Goal: Task Accomplishment & Management: Manage account settings

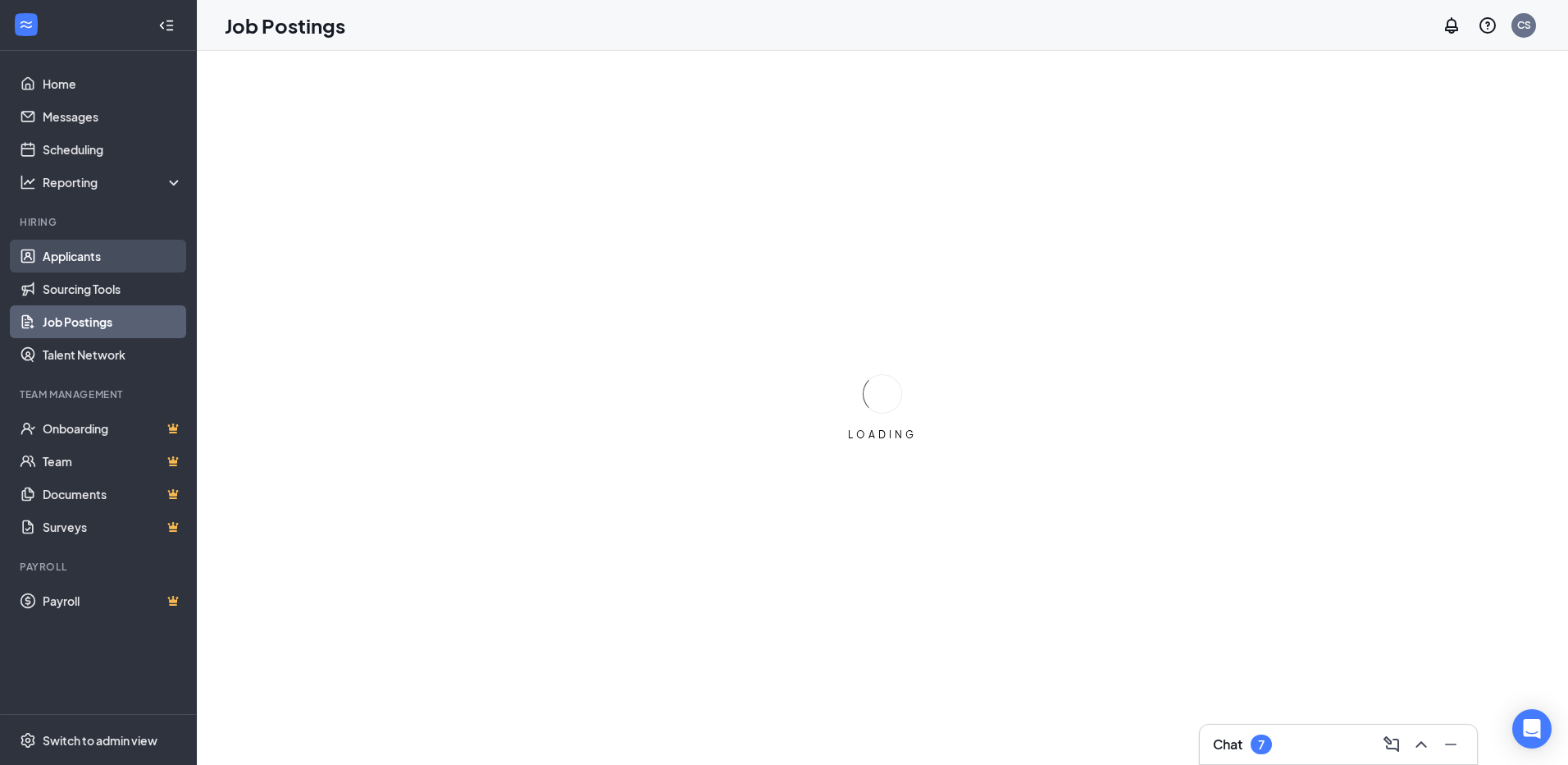
click at [63, 249] on link "Applicants" at bounding box center [112, 255] width 140 height 33
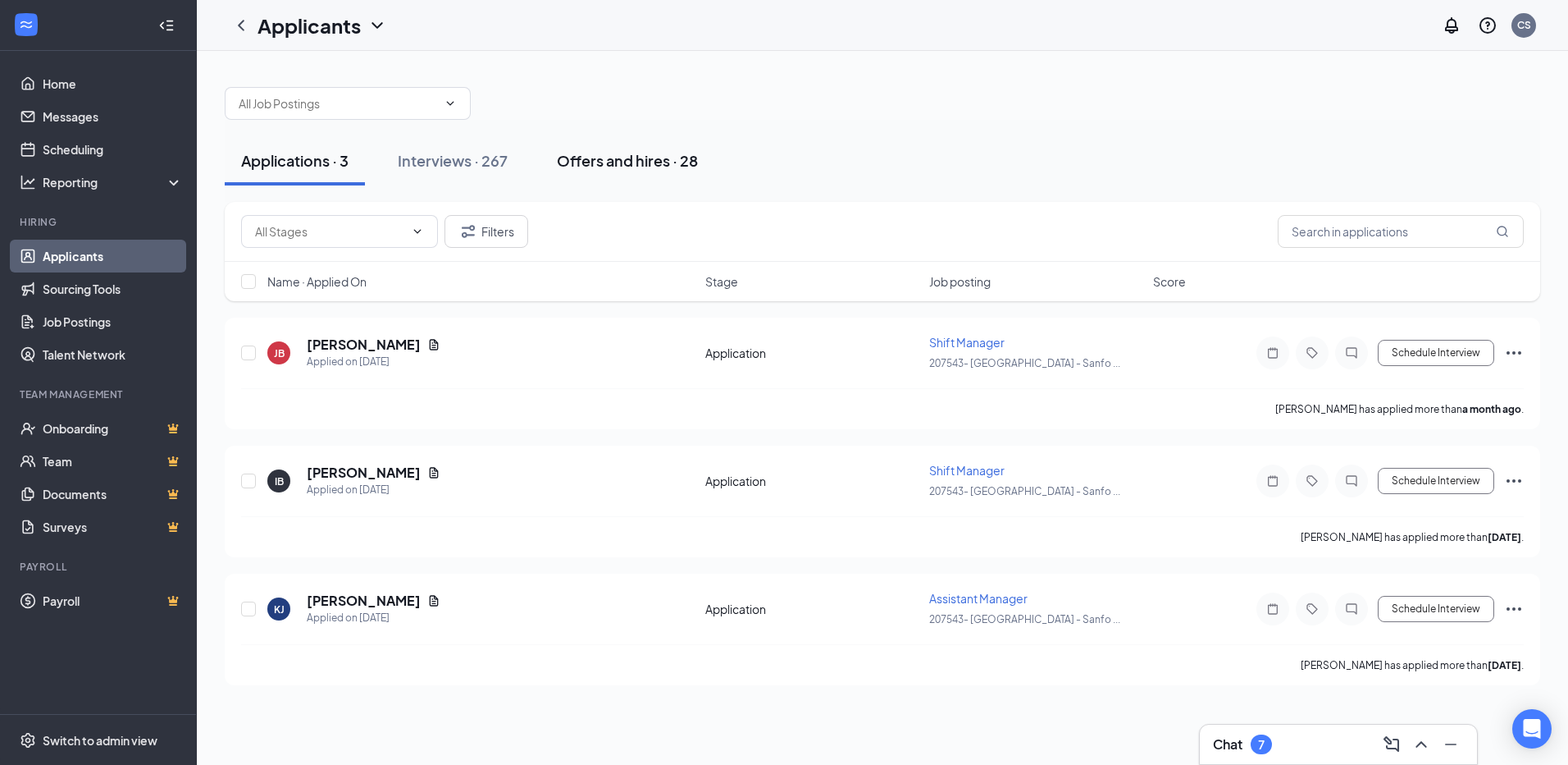
click at [642, 170] on div "Offers and hires · 28" at bounding box center [627, 160] width 141 height 21
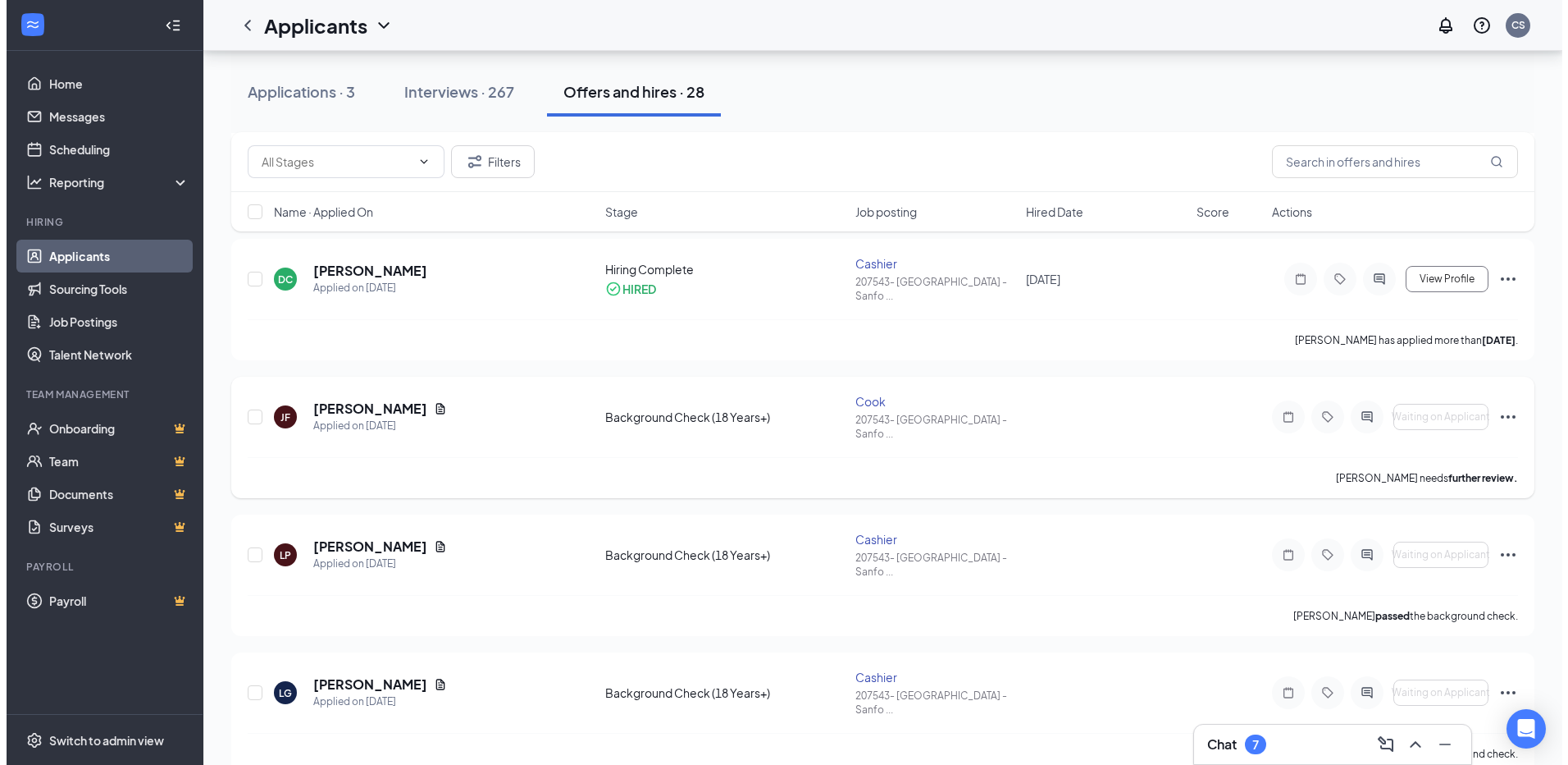
scroll to position [574, 0]
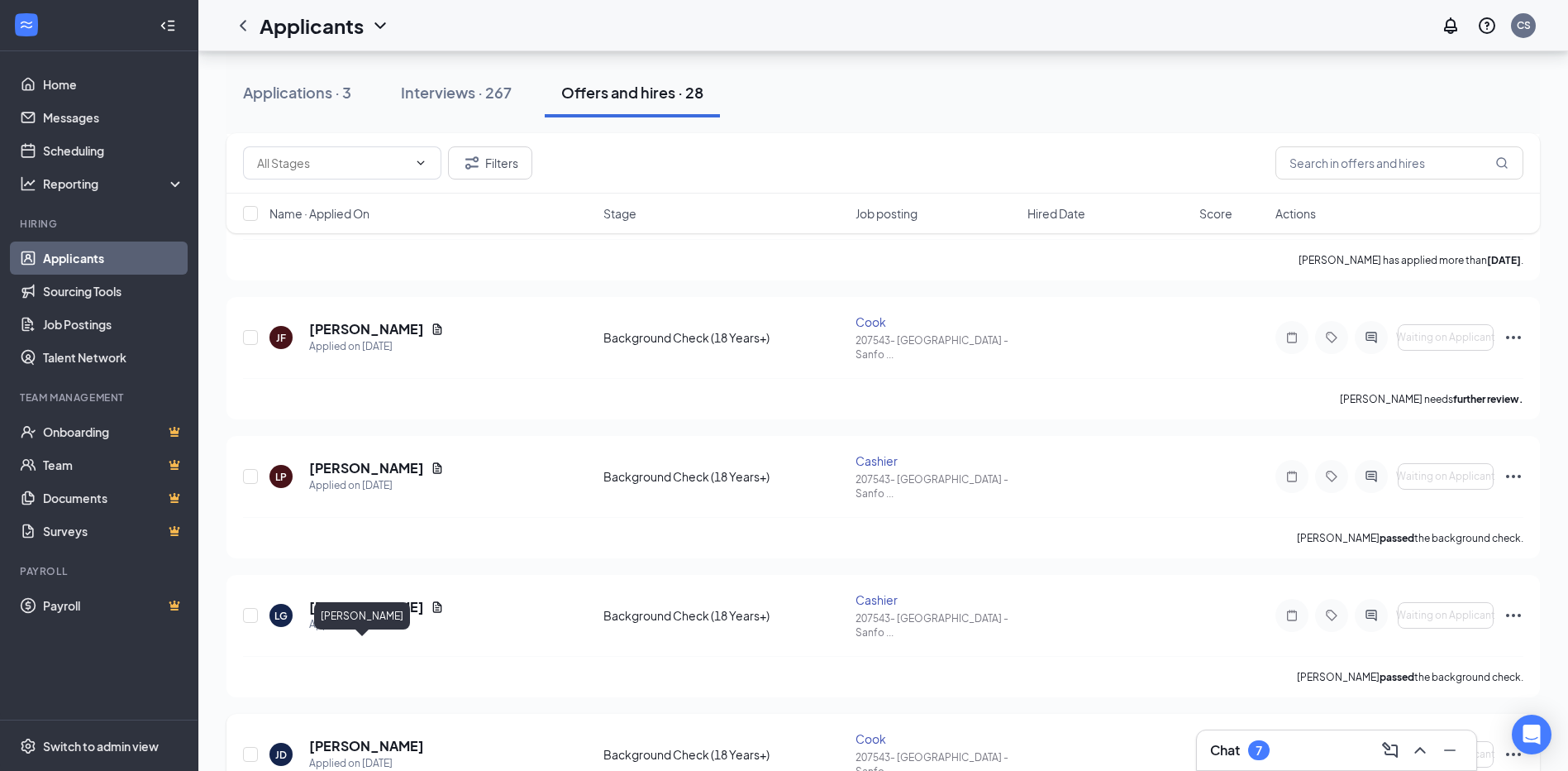
click at [377, 737] on h5 "[PERSON_NAME]" at bounding box center [366, 746] width 115 height 18
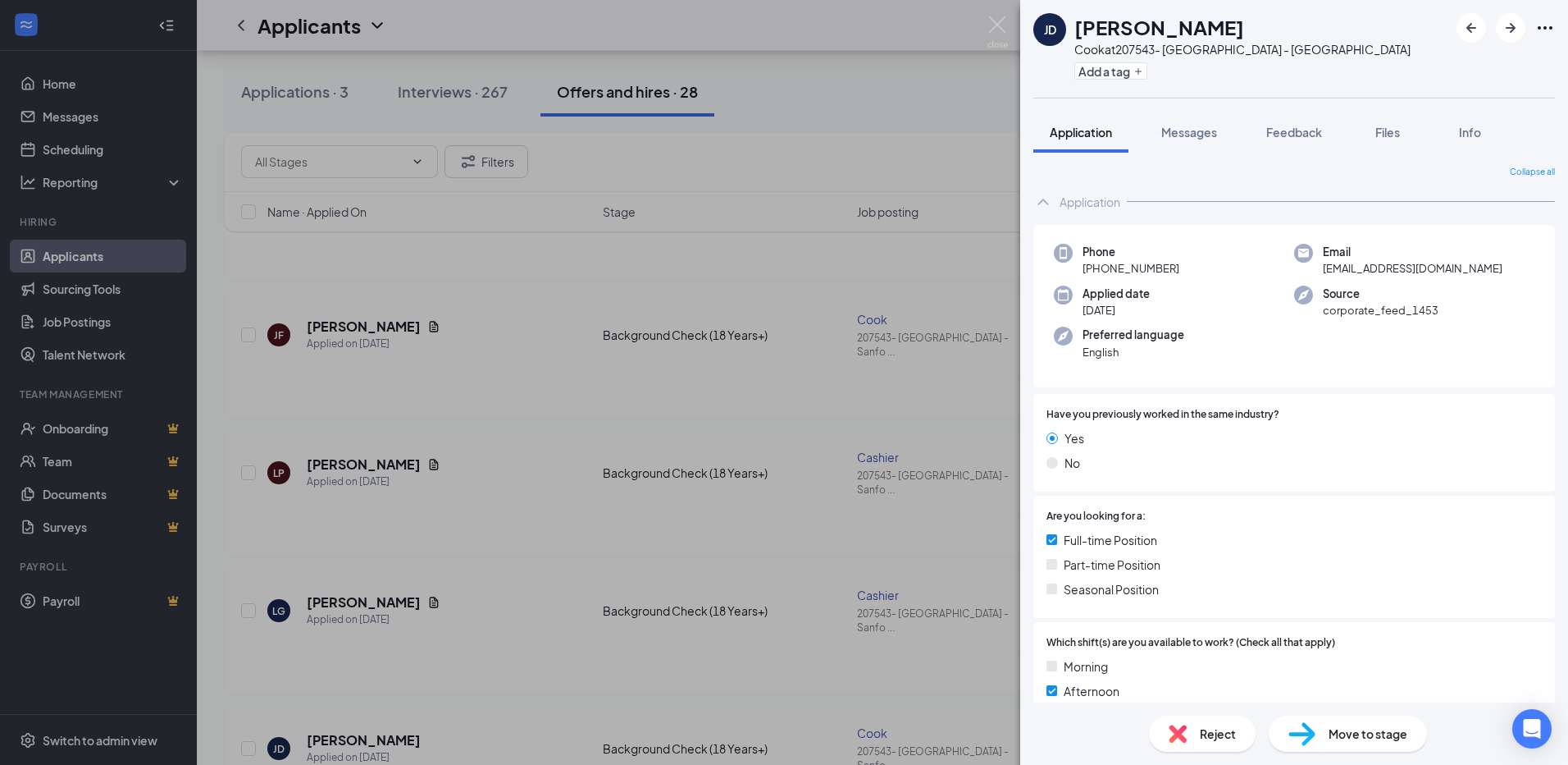
click at [1539, 119] on div "Application Messages Feedback Files Info" at bounding box center [1294, 131] width 522 height 41
click at [1514, 122] on div "Application Messages Feedback Files Info" at bounding box center [1294, 131] width 522 height 41
click at [996, 26] on img at bounding box center [997, 33] width 21 height 32
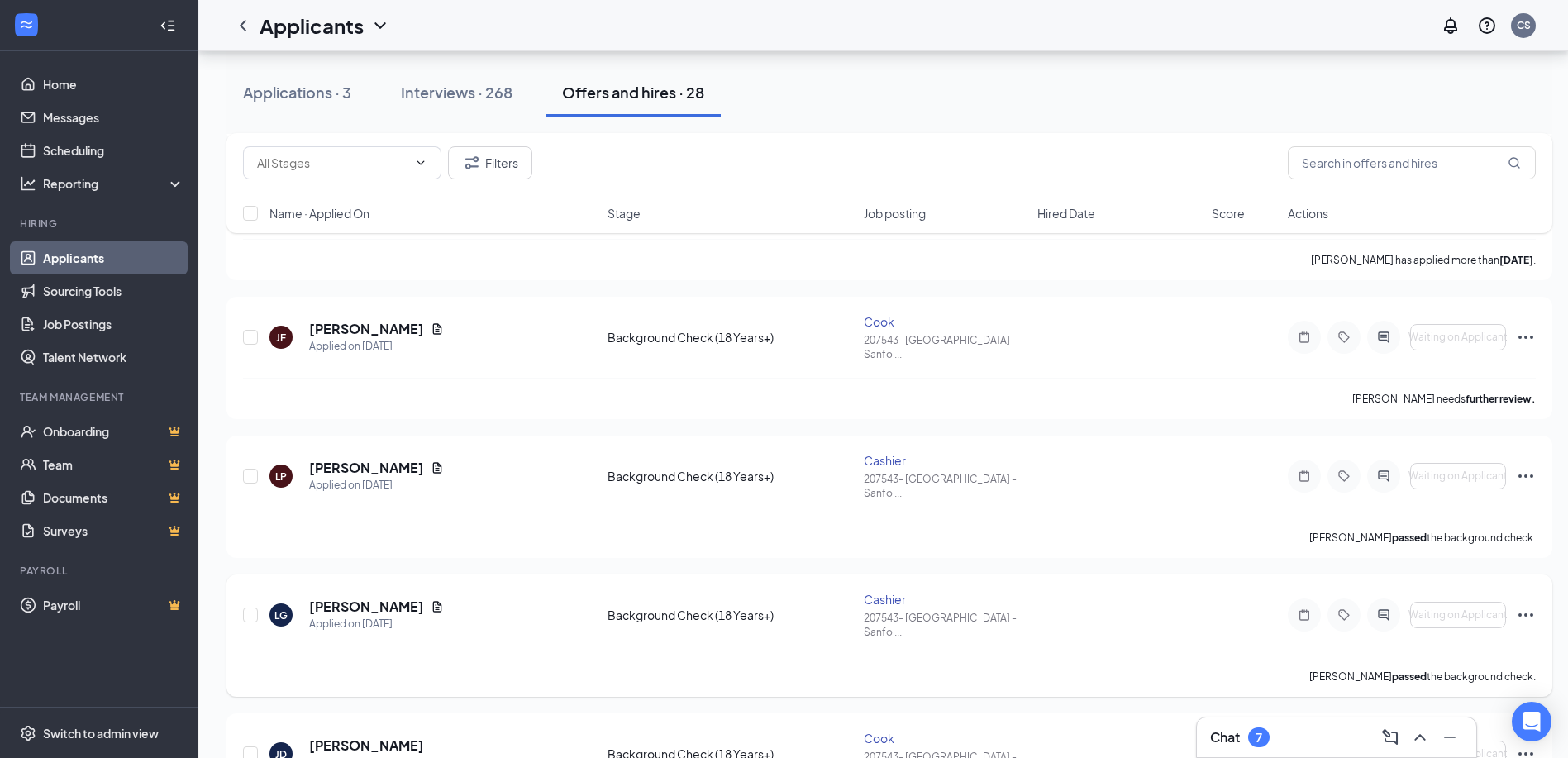
scroll to position [661, 0]
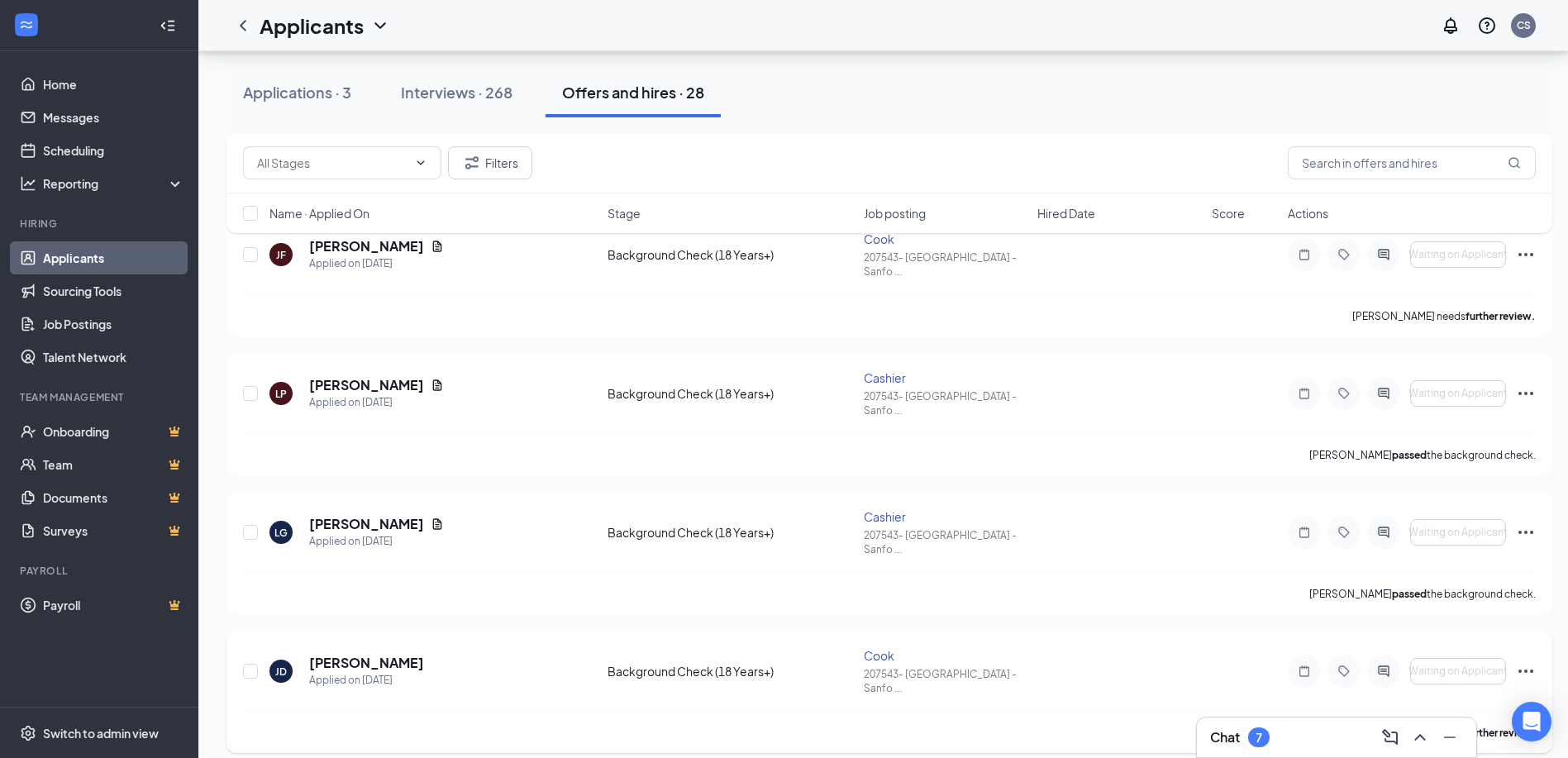
click at [1531, 661] on icon "Ellipses" at bounding box center [1526, 671] width 20 height 20
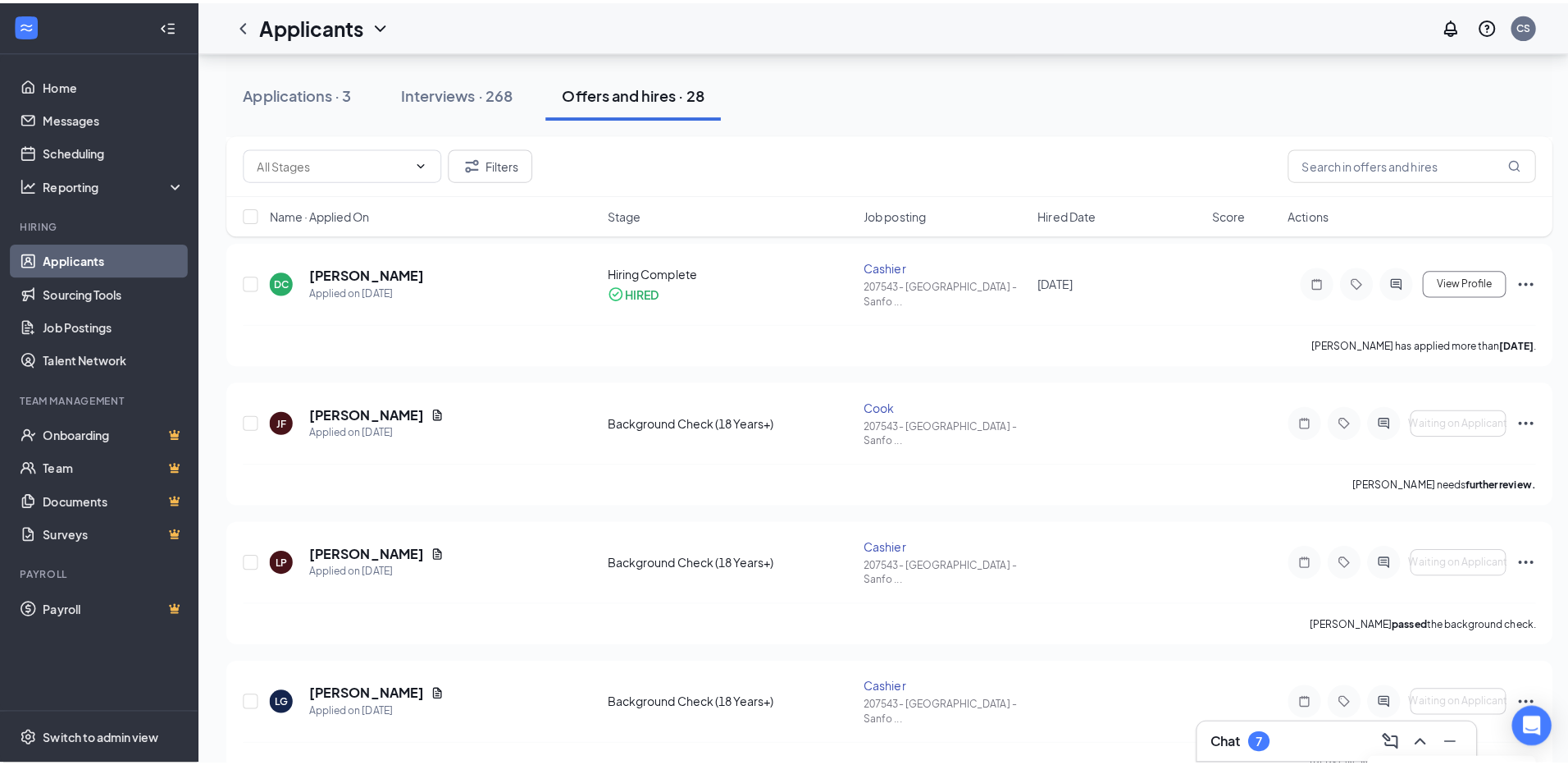
scroll to position [574, 0]
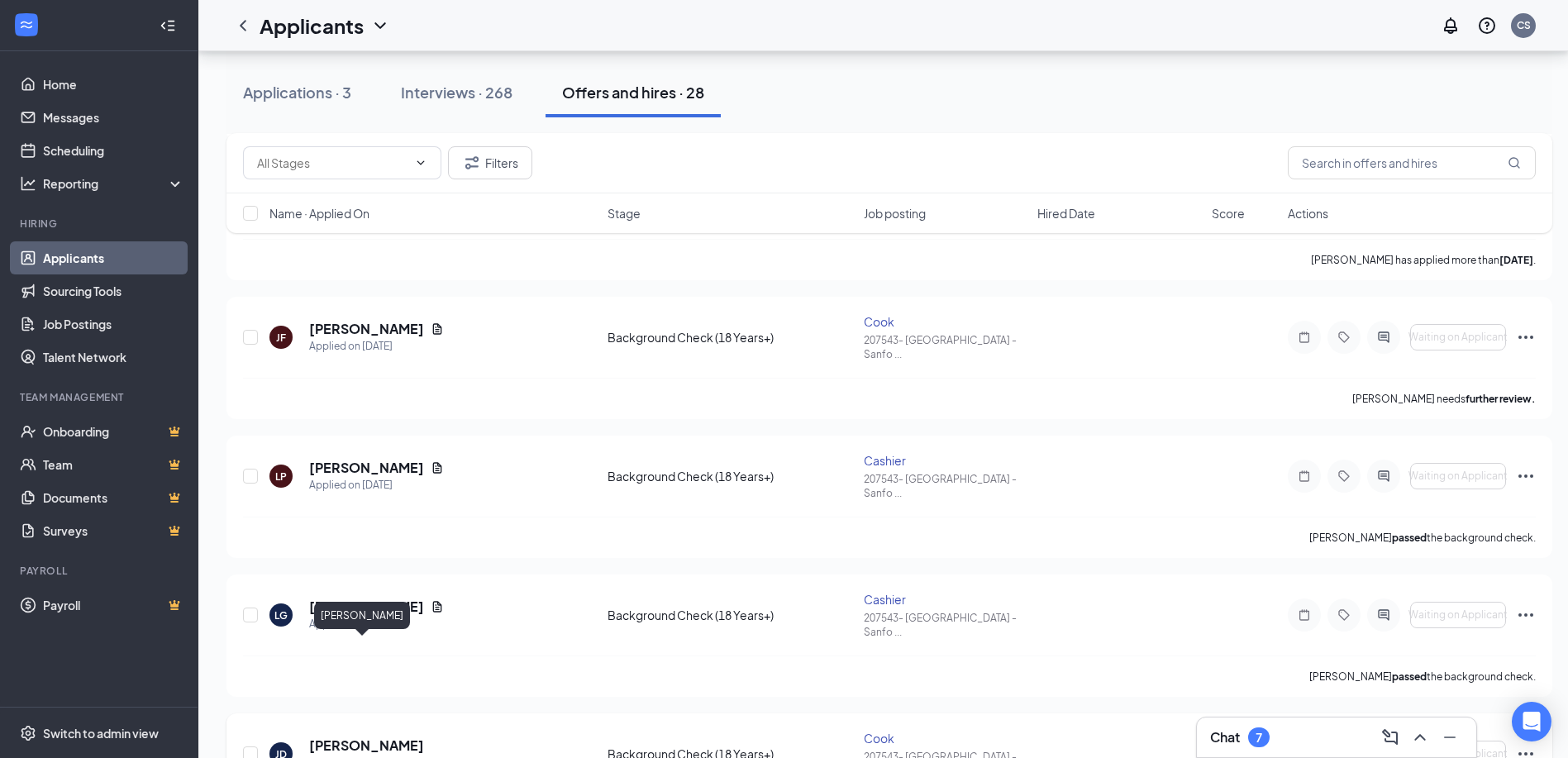
click at [386, 737] on h5 "[PERSON_NAME]" at bounding box center [366, 746] width 115 height 18
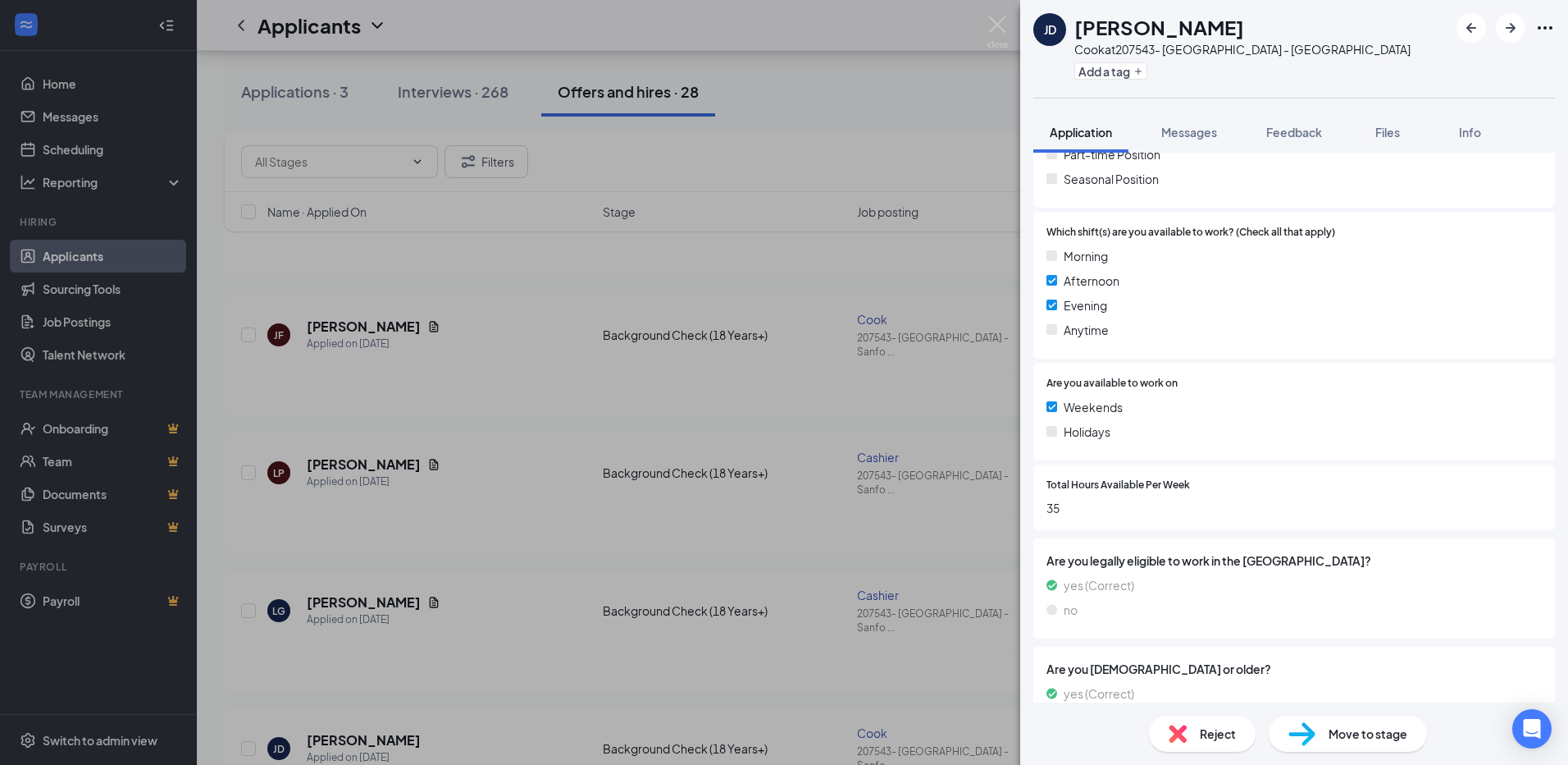
scroll to position [458, 0]
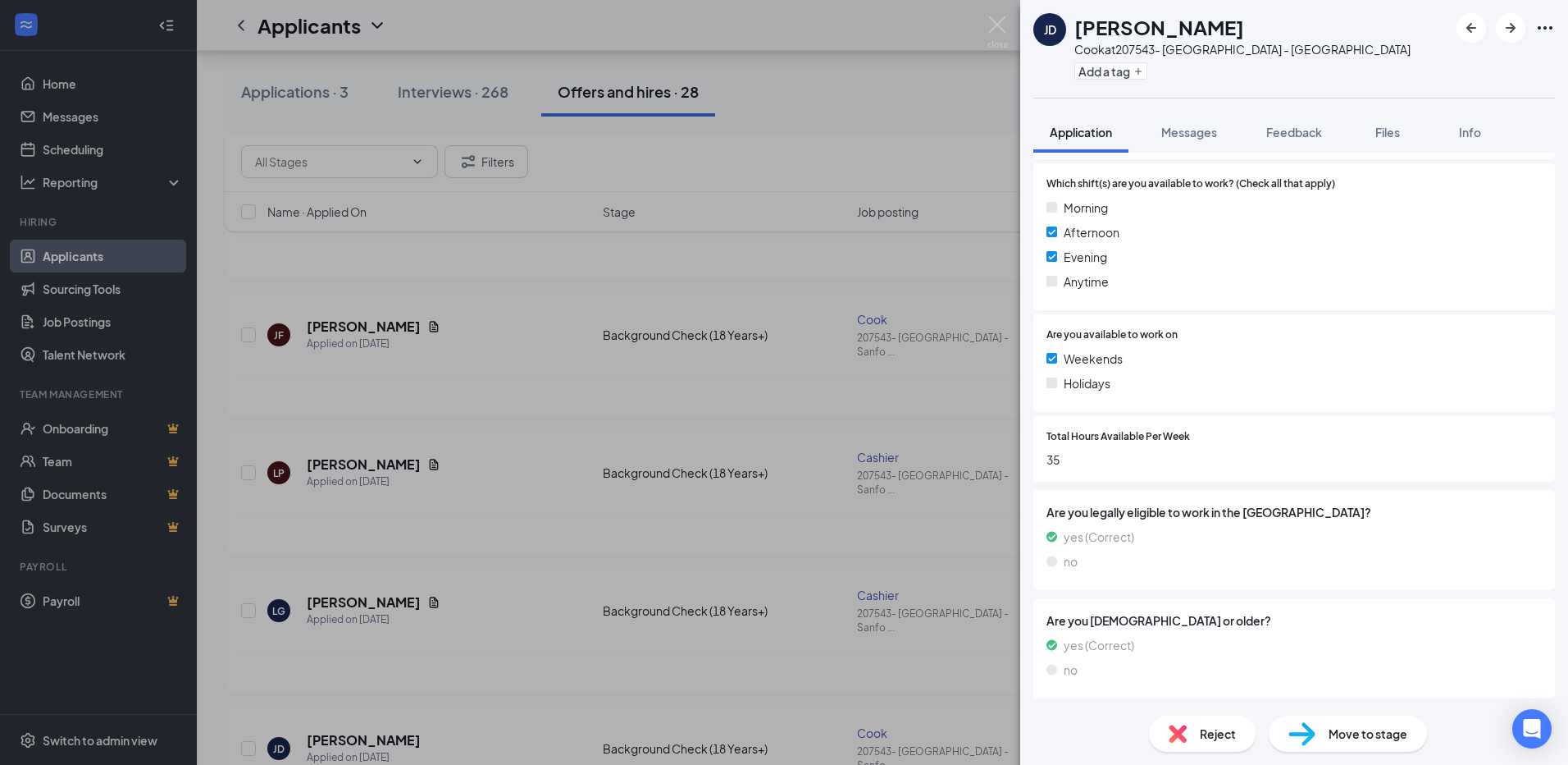
click at [1367, 729] on span "Move to stage" at bounding box center [1367, 733] width 78 height 18
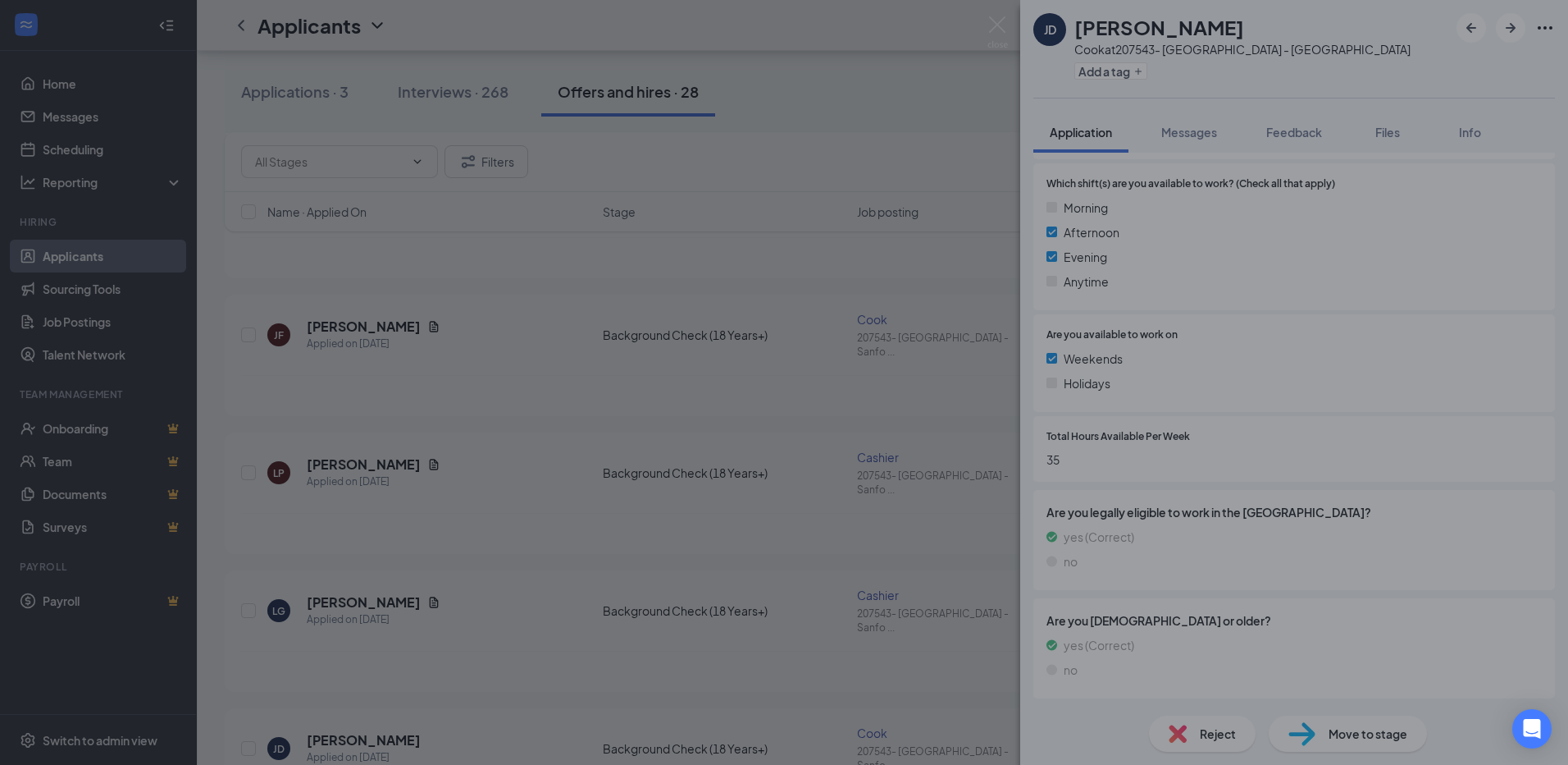
scroll to position [452, 0]
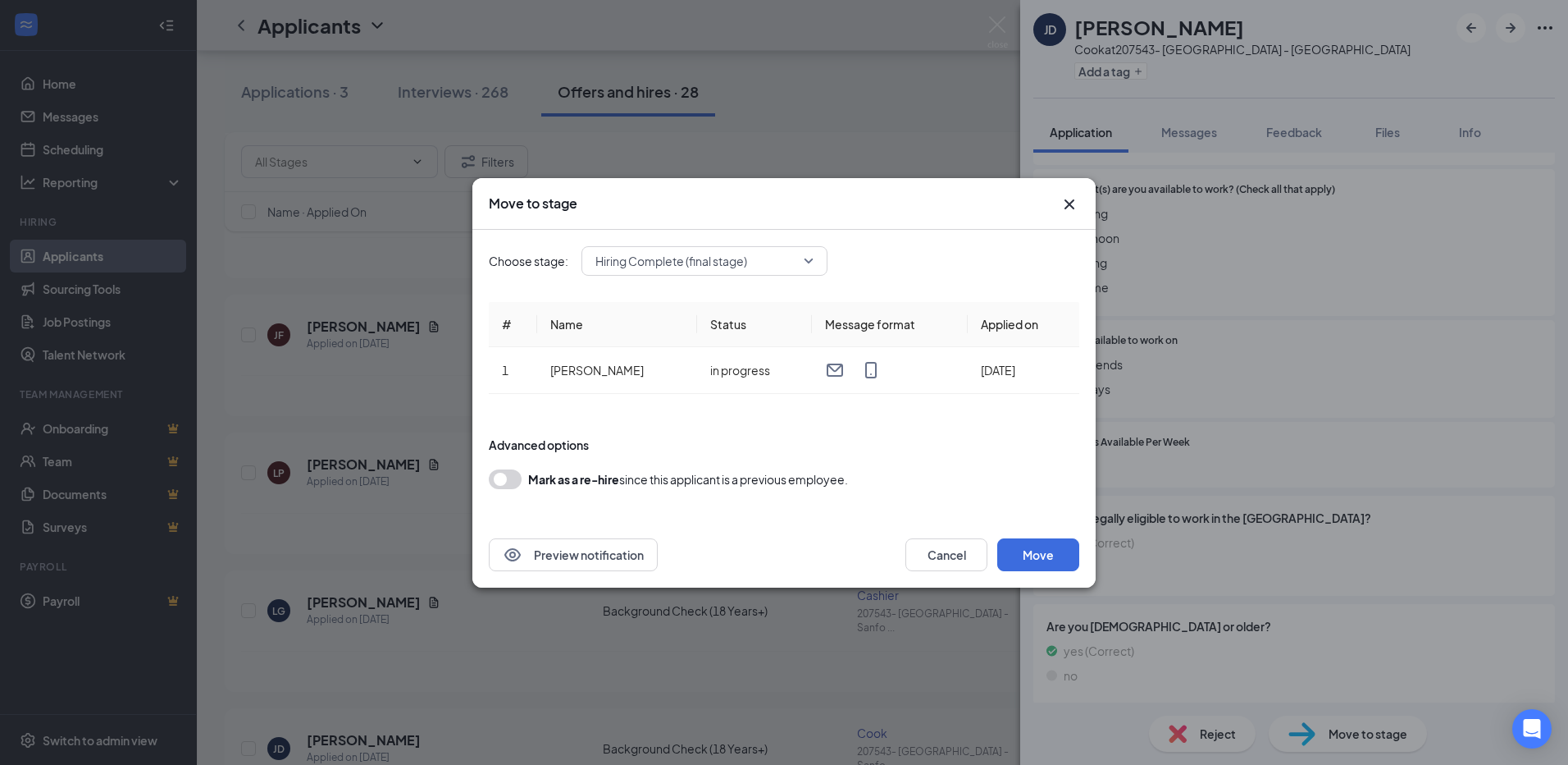
click at [1072, 203] on icon "Cross" at bounding box center [1069, 204] width 20 height 20
click at [1072, 204] on span "Morning" at bounding box center [1085, 213] width 45 height 18
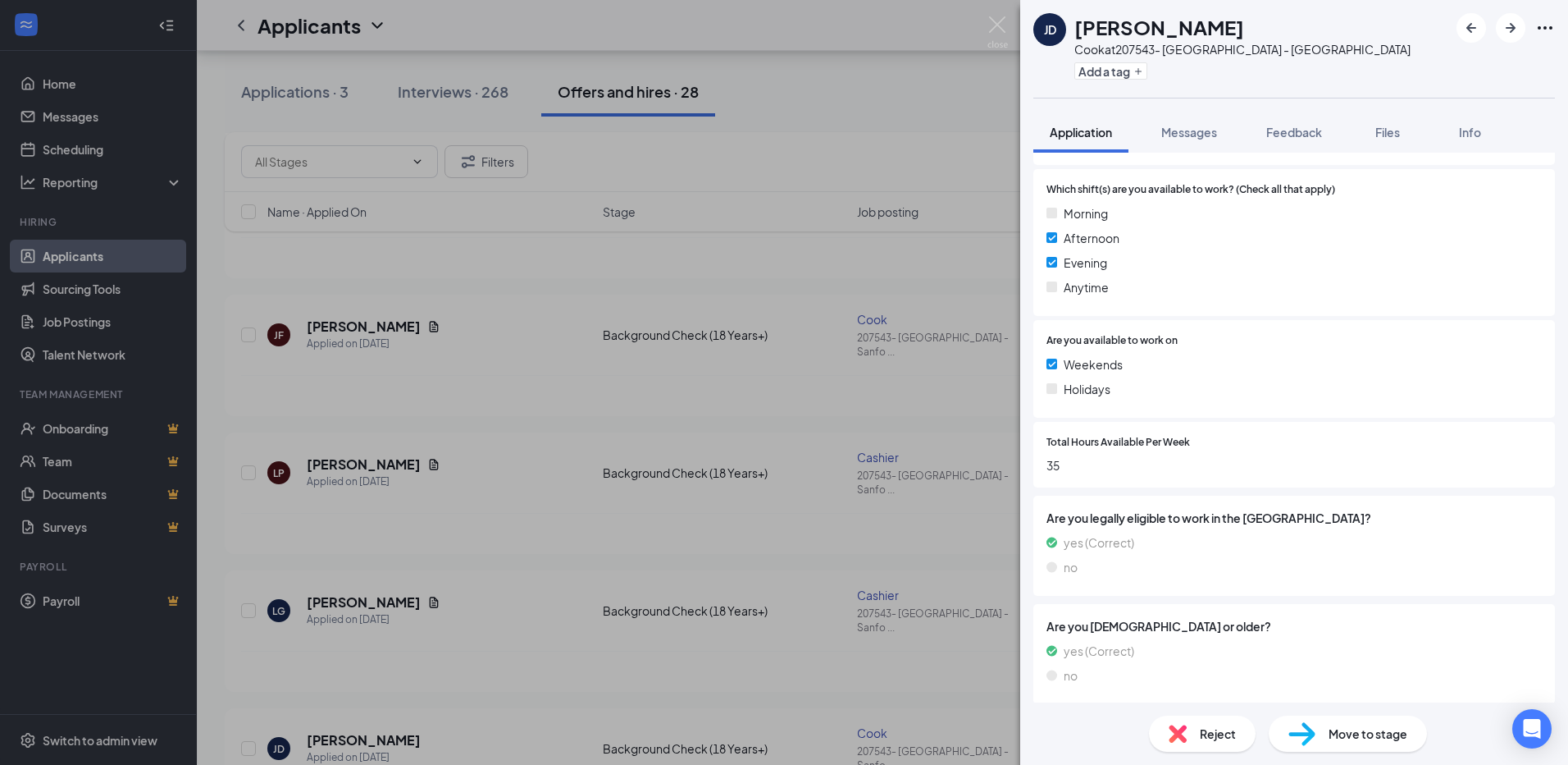
click at [1294, 295] on div "Anytime" at bounding box center [1293, 287] width 495 height 18
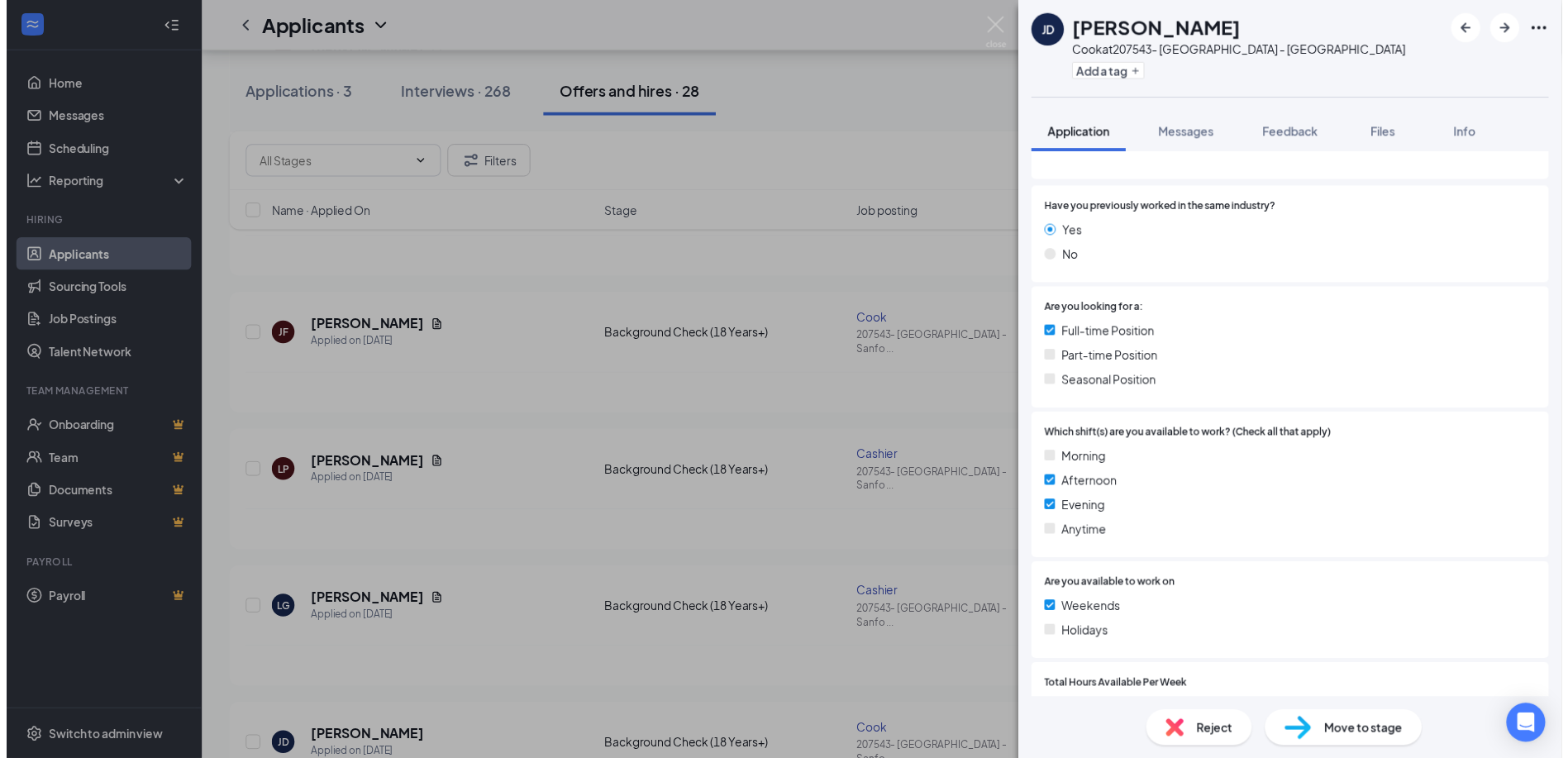
scroll to position [0, 0]
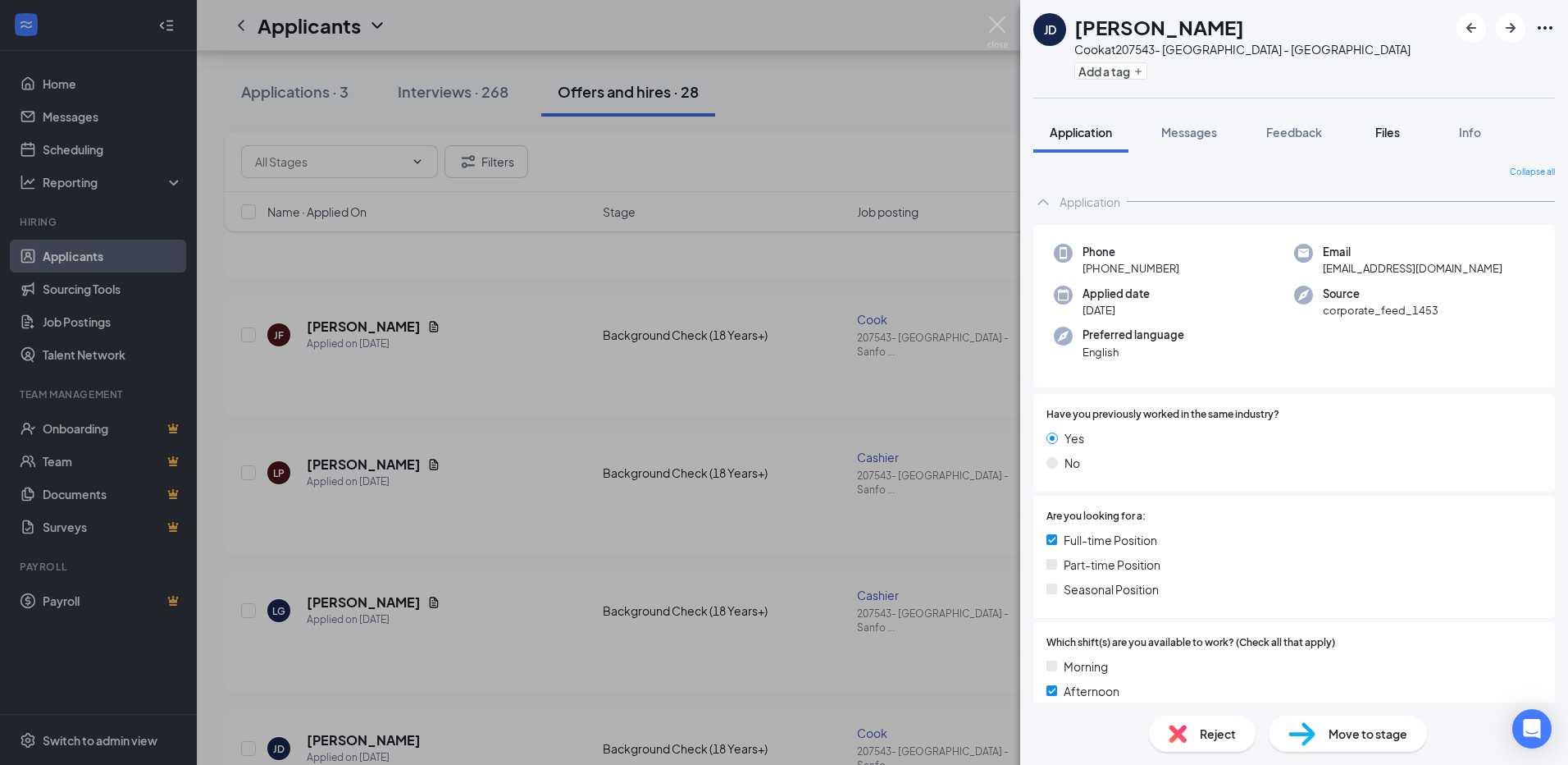
drag, startPoint x: 1399, startPoint y: 132, endPoint x: 1440, endPoint y: 132, distance: 41.0
click at [1399, 133] on div "Files" at bounding box center [1387, 132] width 33 height 17
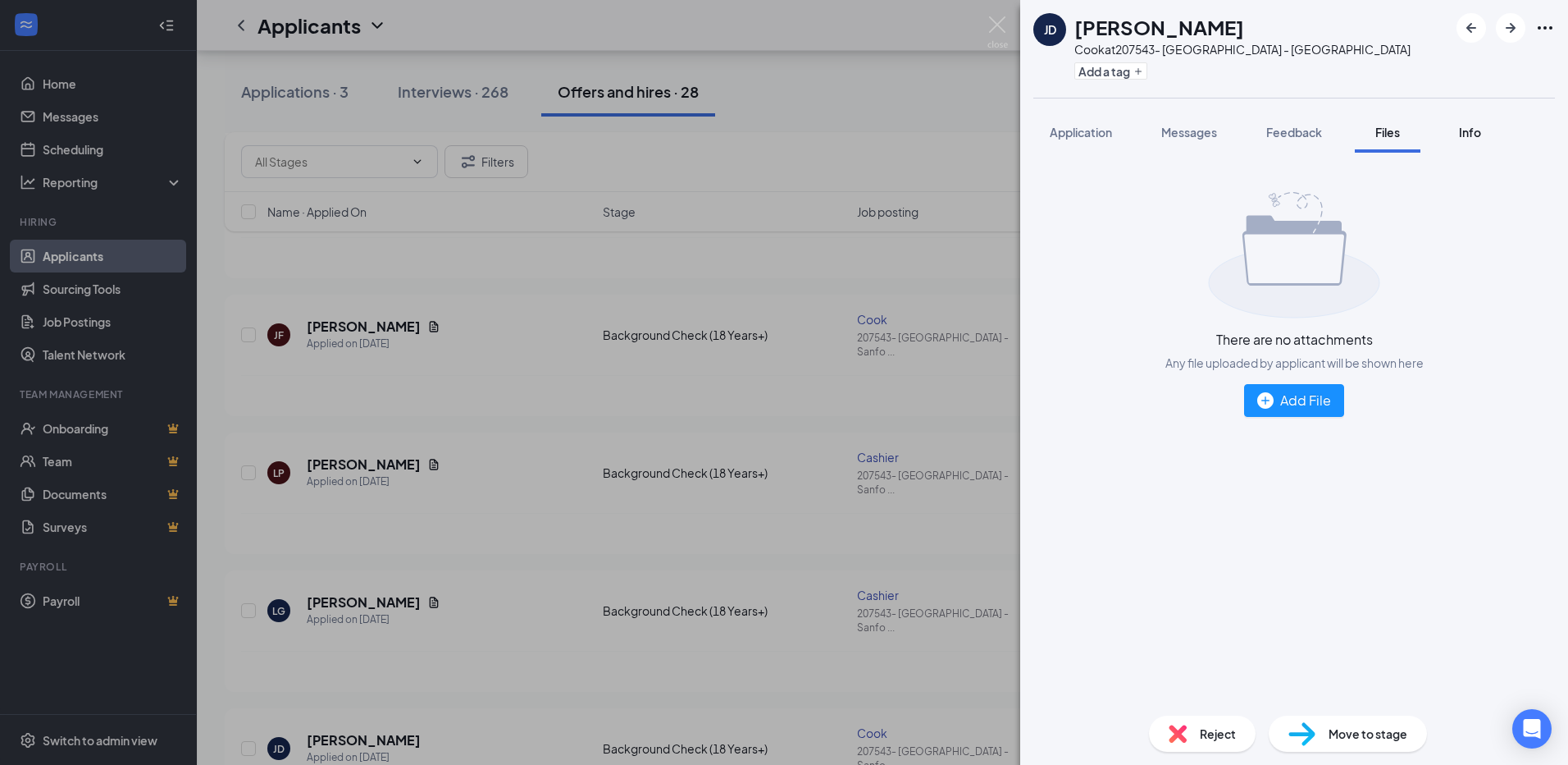
click at [1467, 132] on span "Info" at bounding box center [1470, 132] width 22 height 15
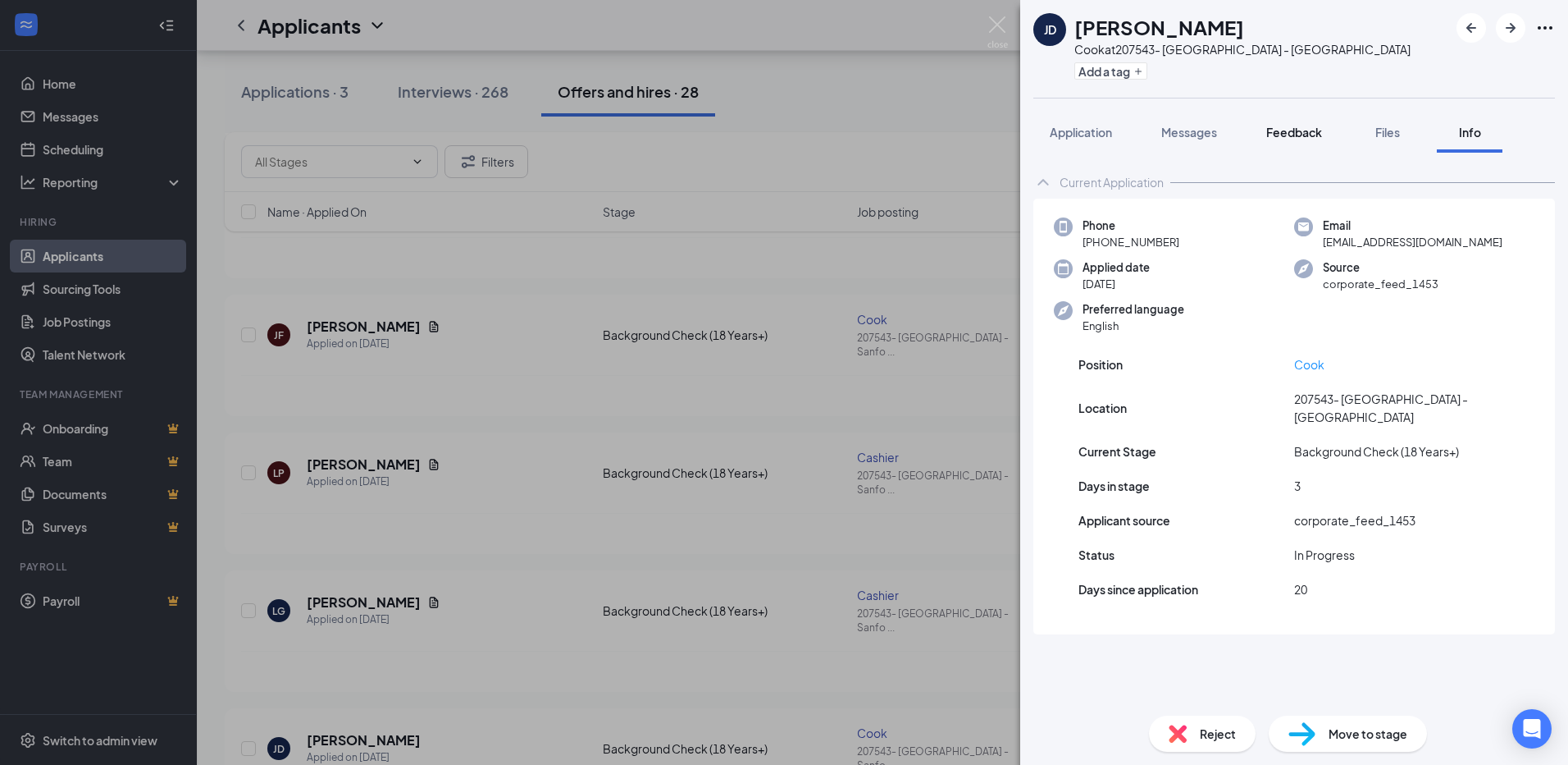
click at [1299, 125] on span "Feedback" at bounding box center [1293, 132] width 56 height 15
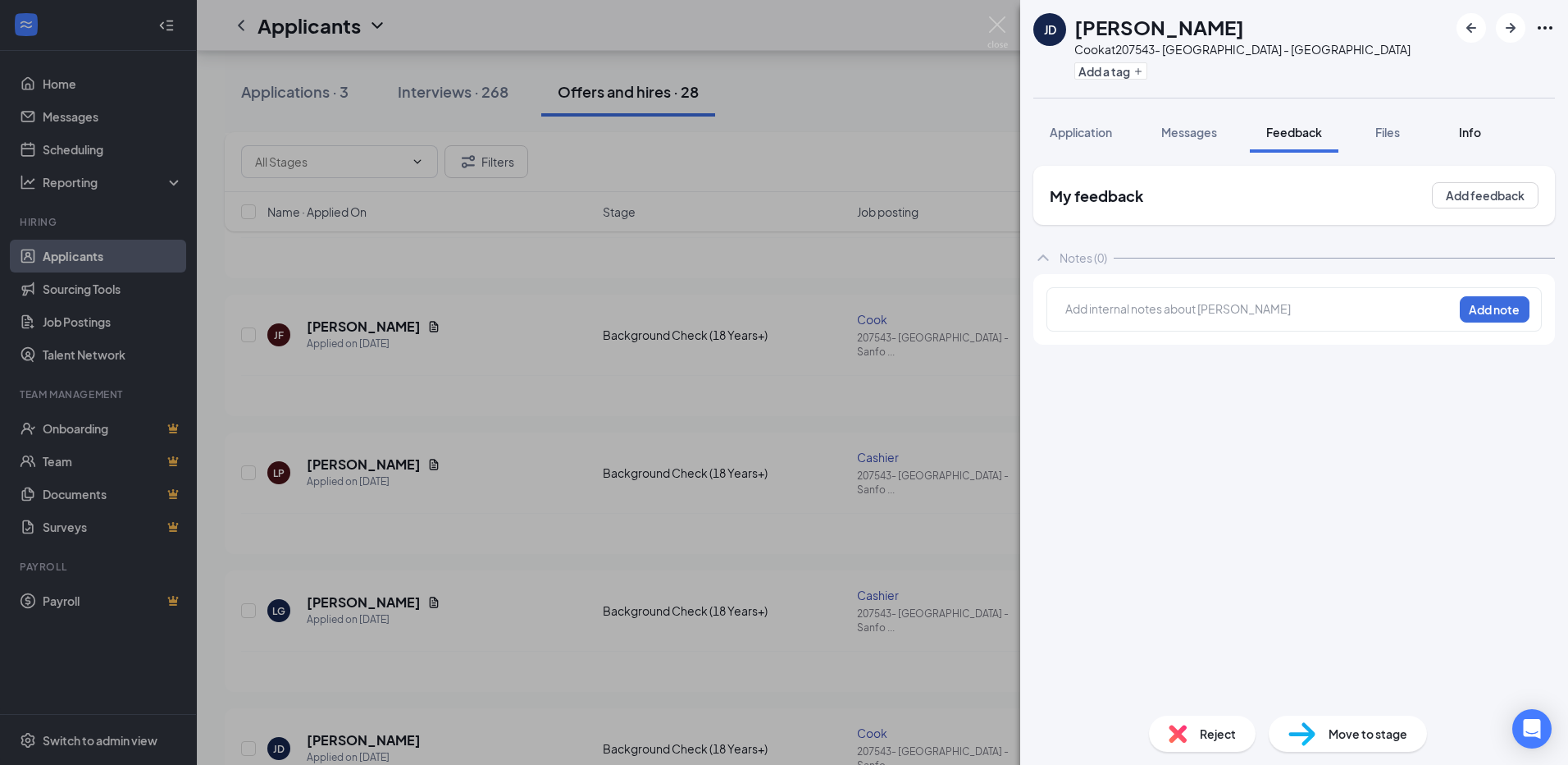
click at [1479, 138] on span "Info" at bounding box center [1470, 132] width 22 height 15
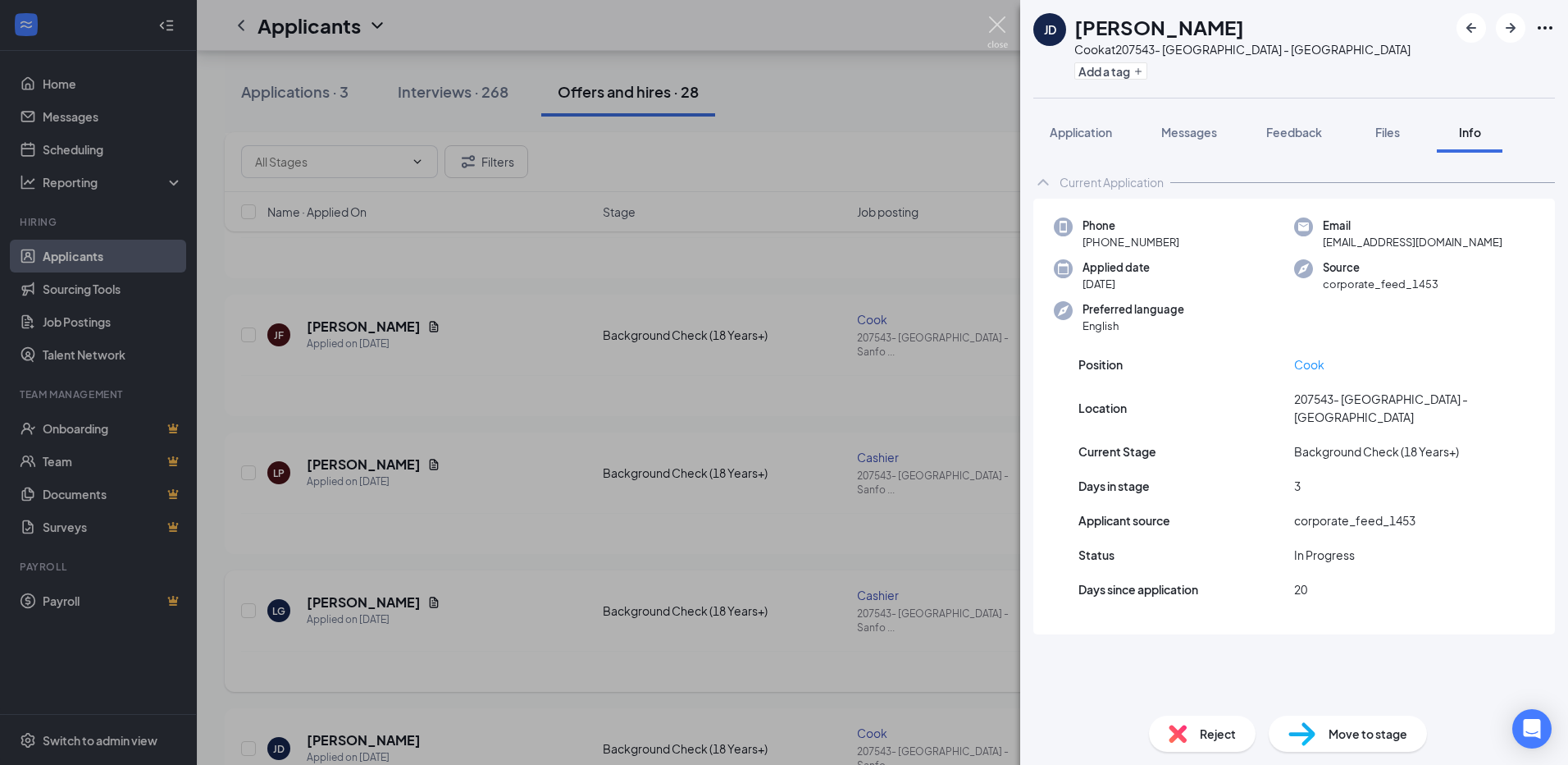
drag, startPoint x: 995, startPoint y: 38, endPoint x: 829, endPoint y: 550, distance: 538.2
click at [994, 37] on img at bounding box center [997, 33] width 21 height 32
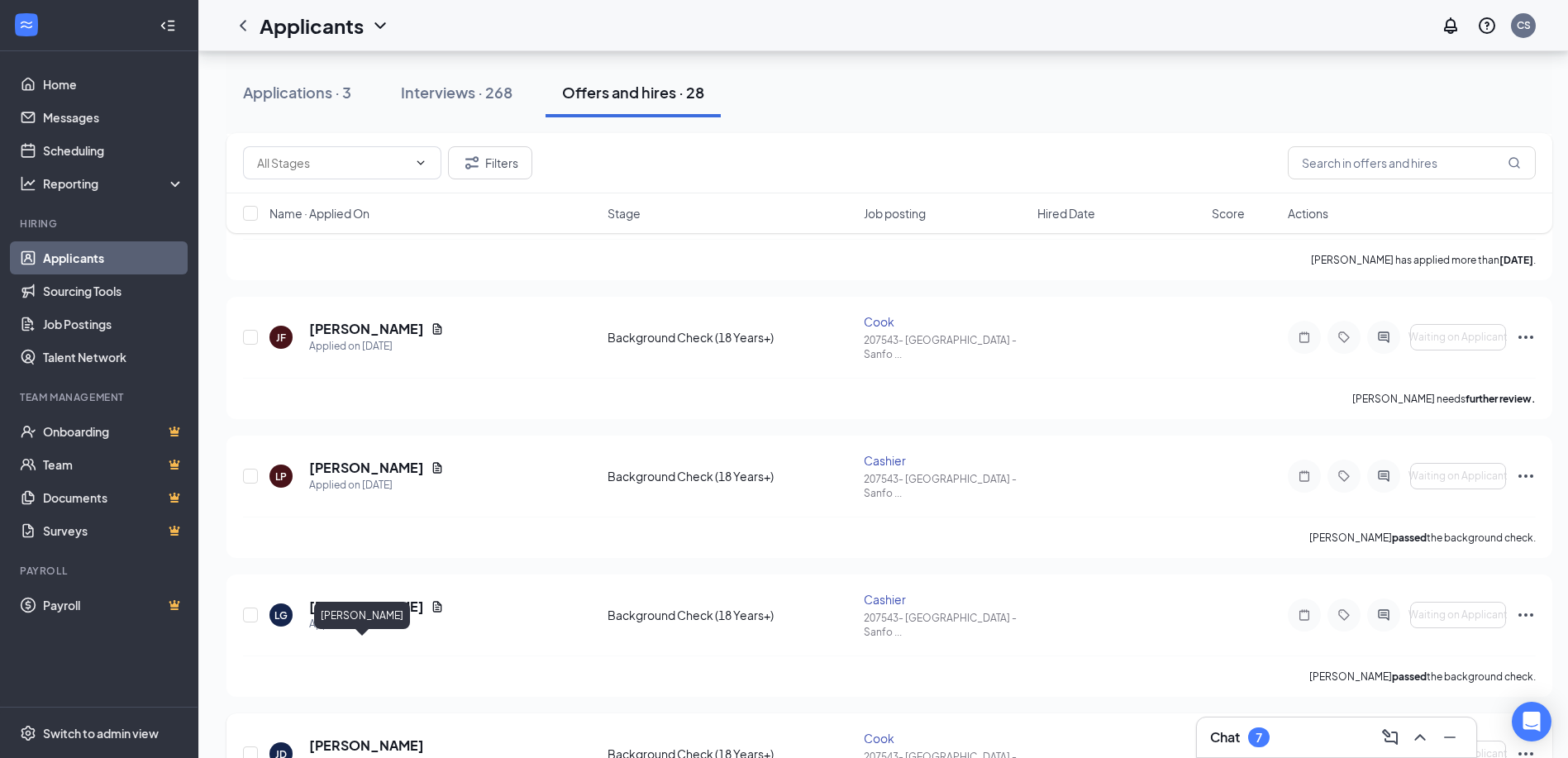
click at [355, 737] on h5 "[PERSON_NAME]" at bounding box center [366, 746] width 115 height 18
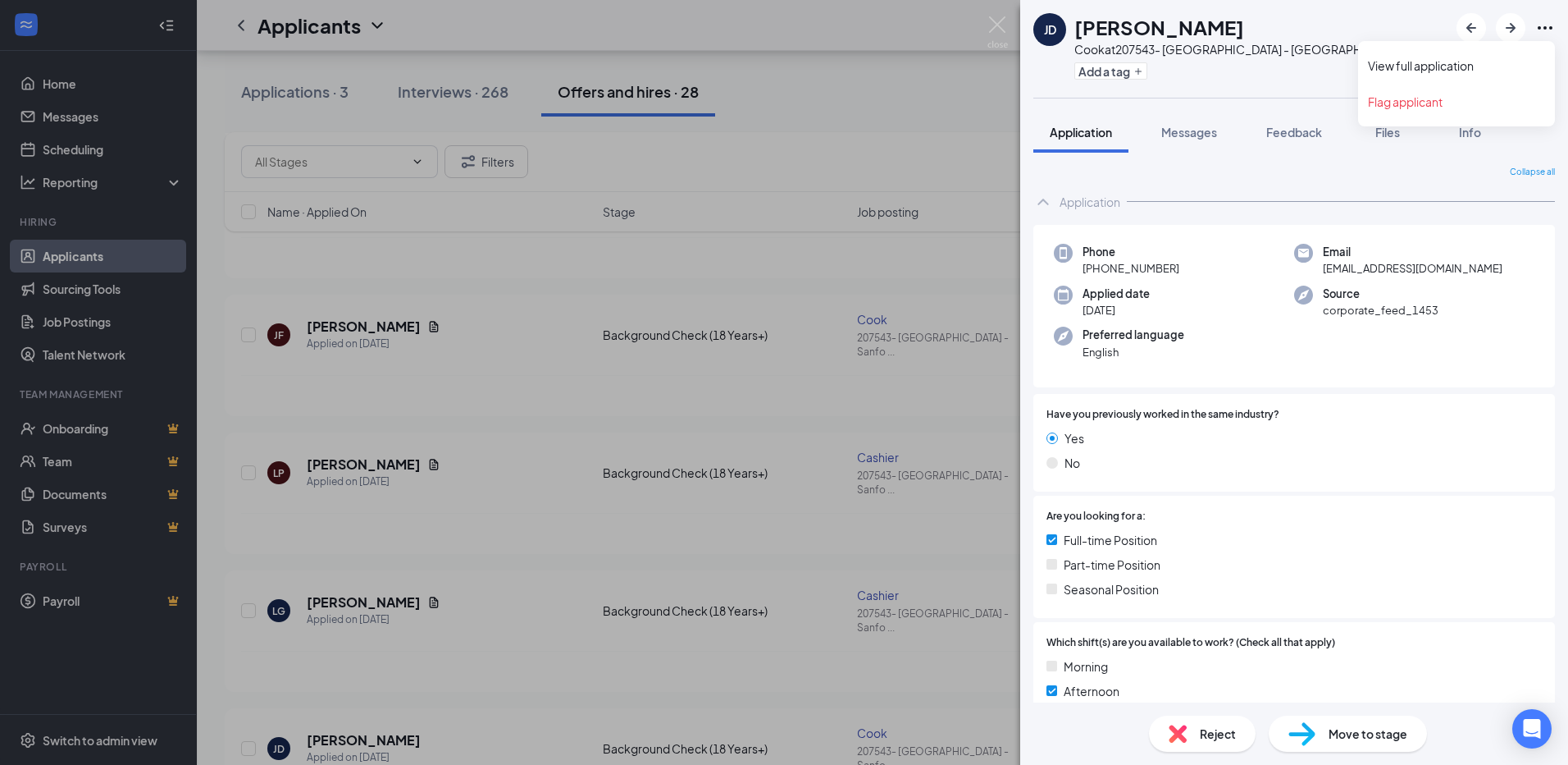
click at [1542, 25] on icon "Ellipses" at bounding box center [1545, 28] width 20 height 20
click at [1540, 26] on icon "Ellipses" at bounding box center [1545, 28] width 20 height 20
drag, startPoint x: 995, startPoint y: 33, endPoint x: 688, endPoint y: 746, distance: 776.3
click at [996, 33] on img at bounding box center [997, 33] width 21 height 32
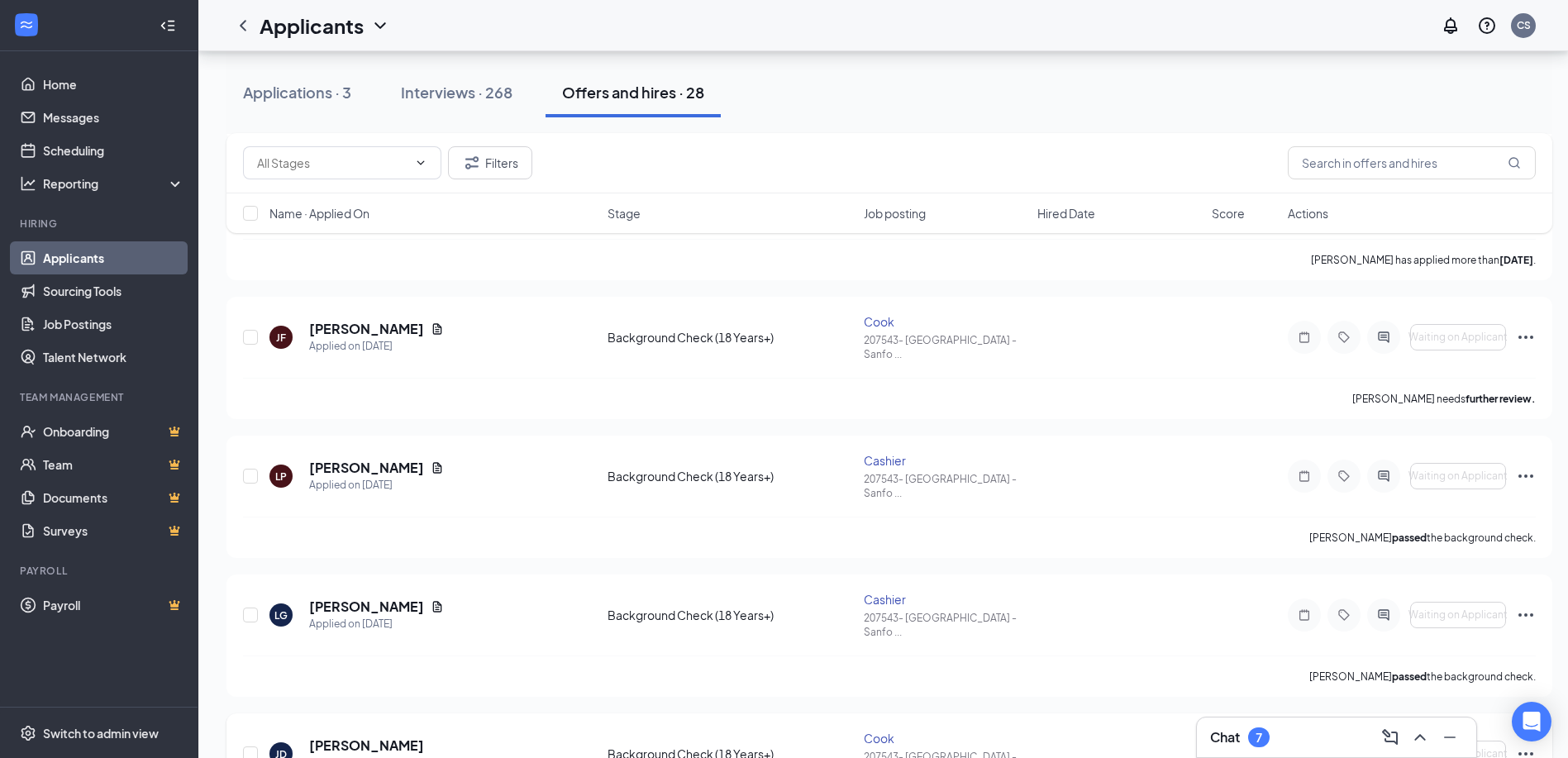
click at [1531, 744] on icon "Ellipses" at bounding box center [1526, 754] width 20 height 20
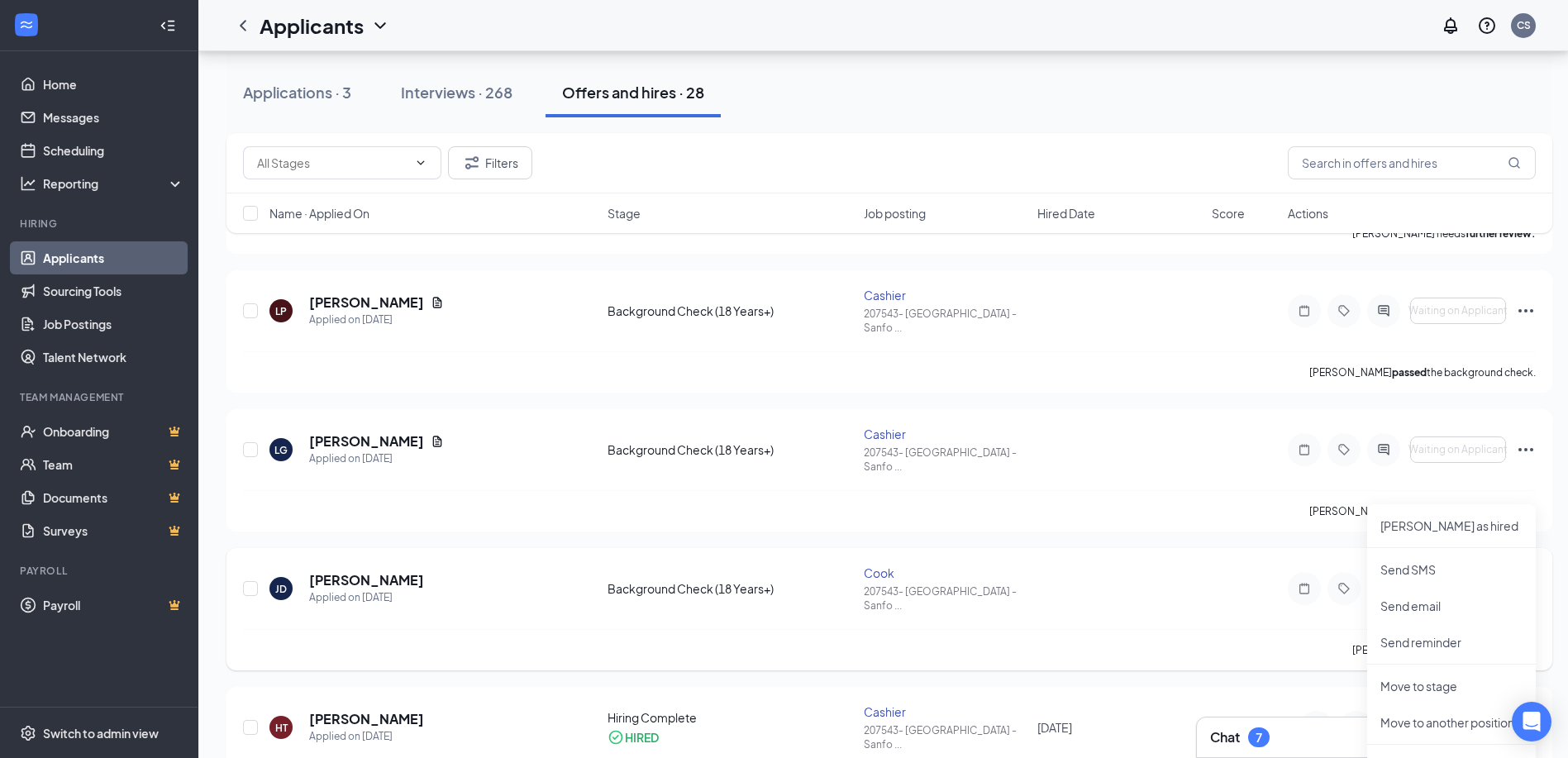
scroll to position [992, 0]
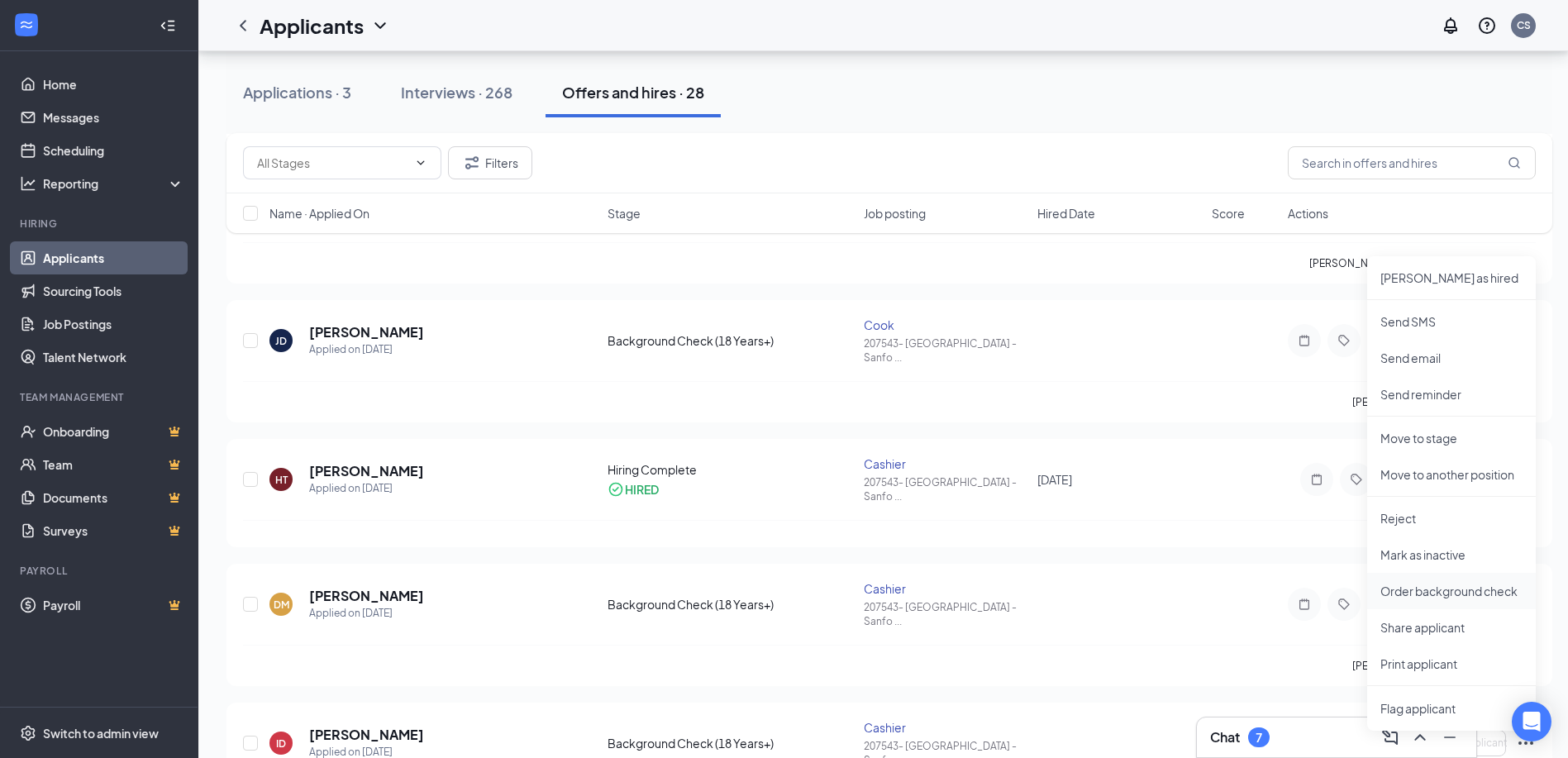
click at [1480, 587] on p "Order background check" at bounding box center [1452, 591] width 142 height 17
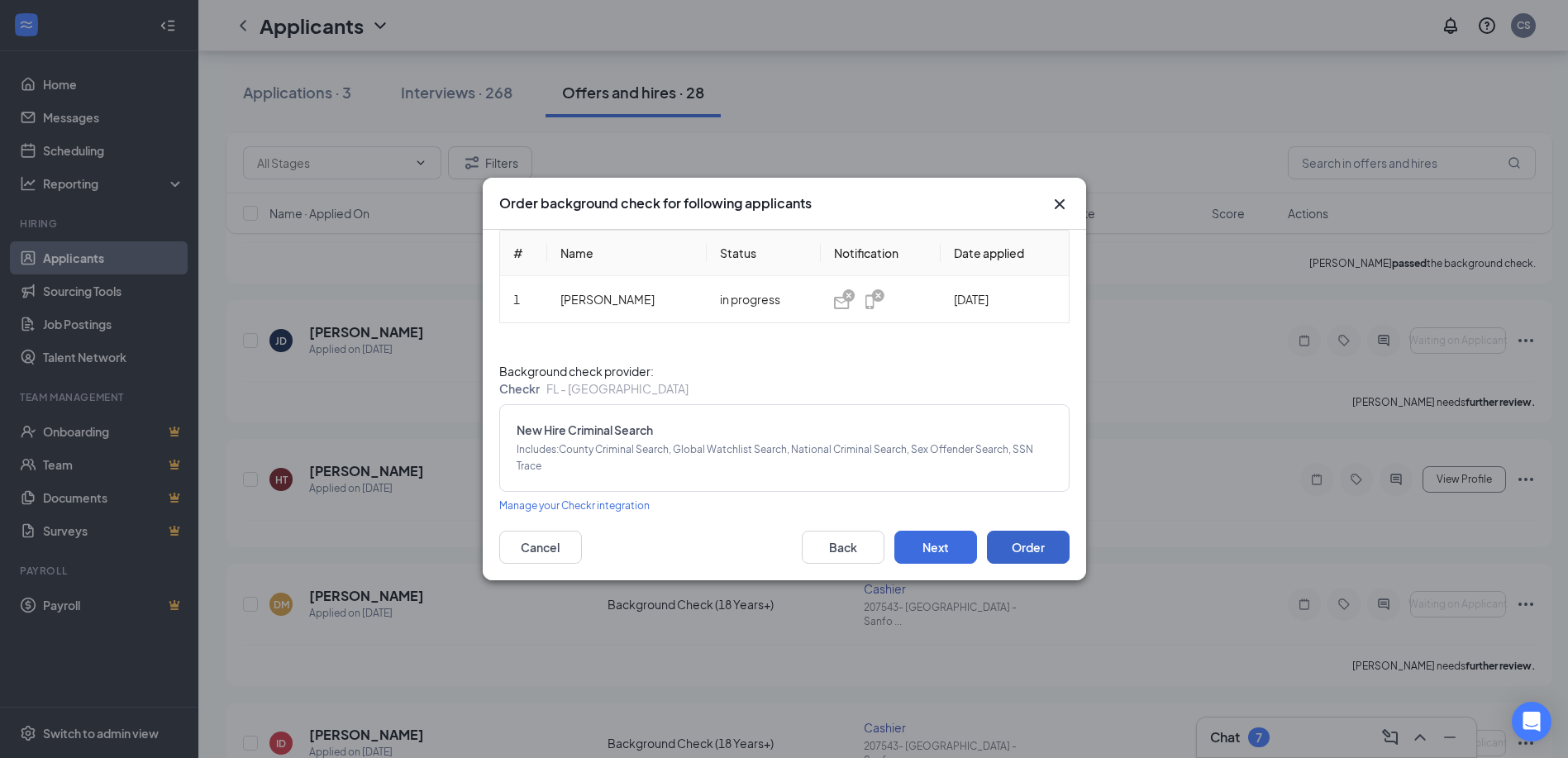
click at [1036, 546] on button "Order" at bounding box center [1028, 547] width 83 height 33
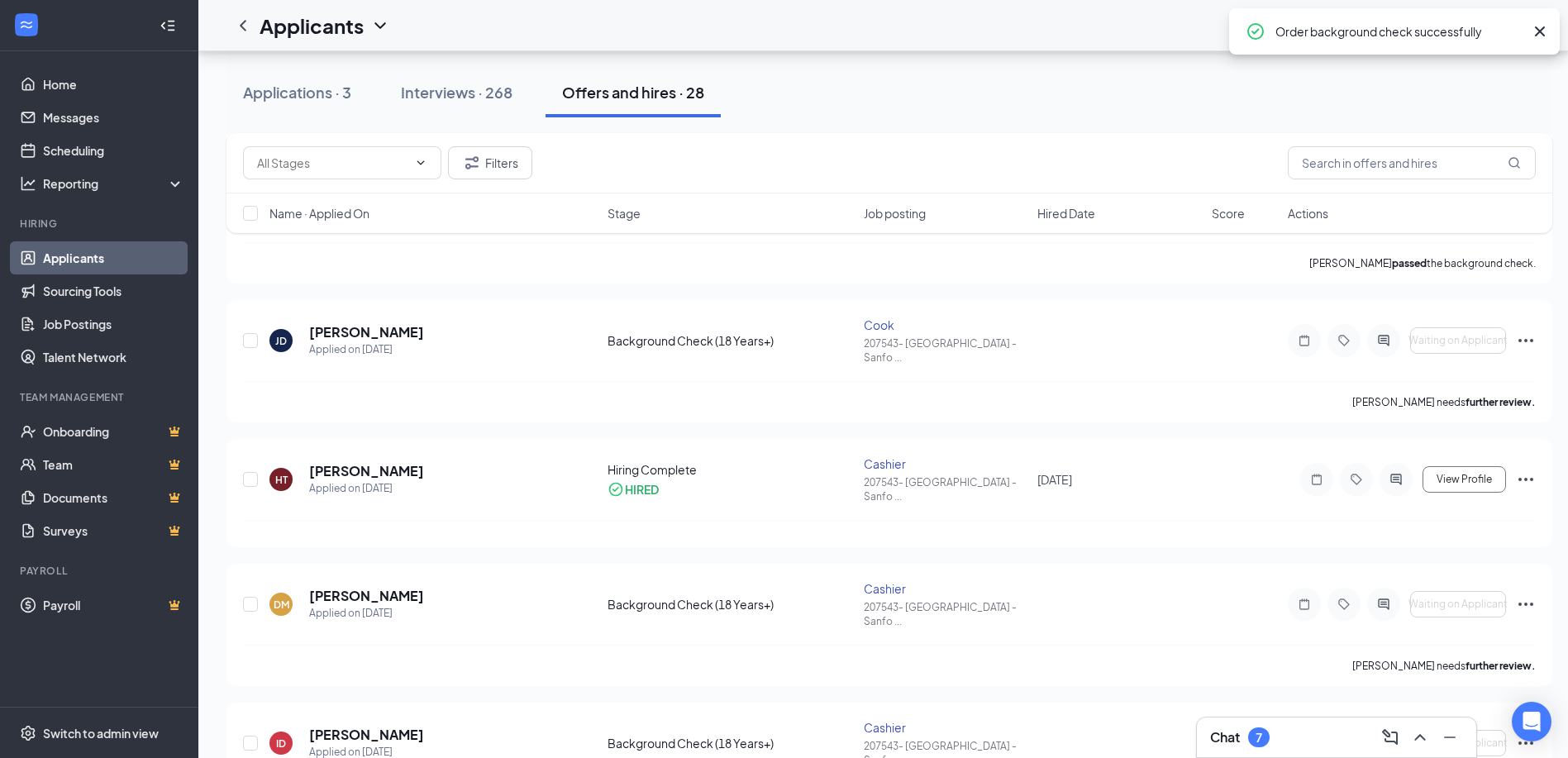
scroll to position [413, 0]
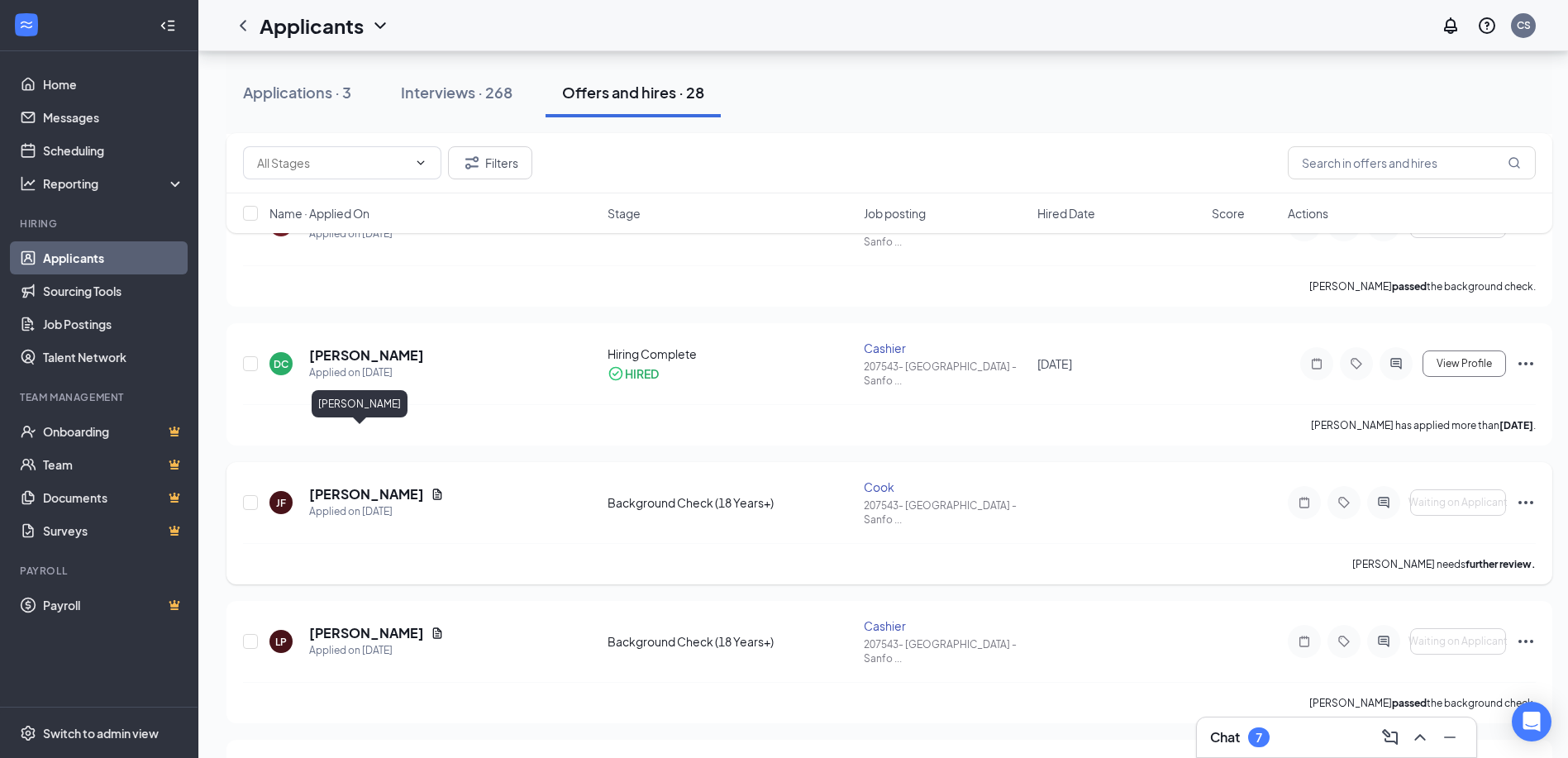
click at [344, 485] on h5 "[PERSON_NAME]" at bounding box center [366, 494] width 115 height 18
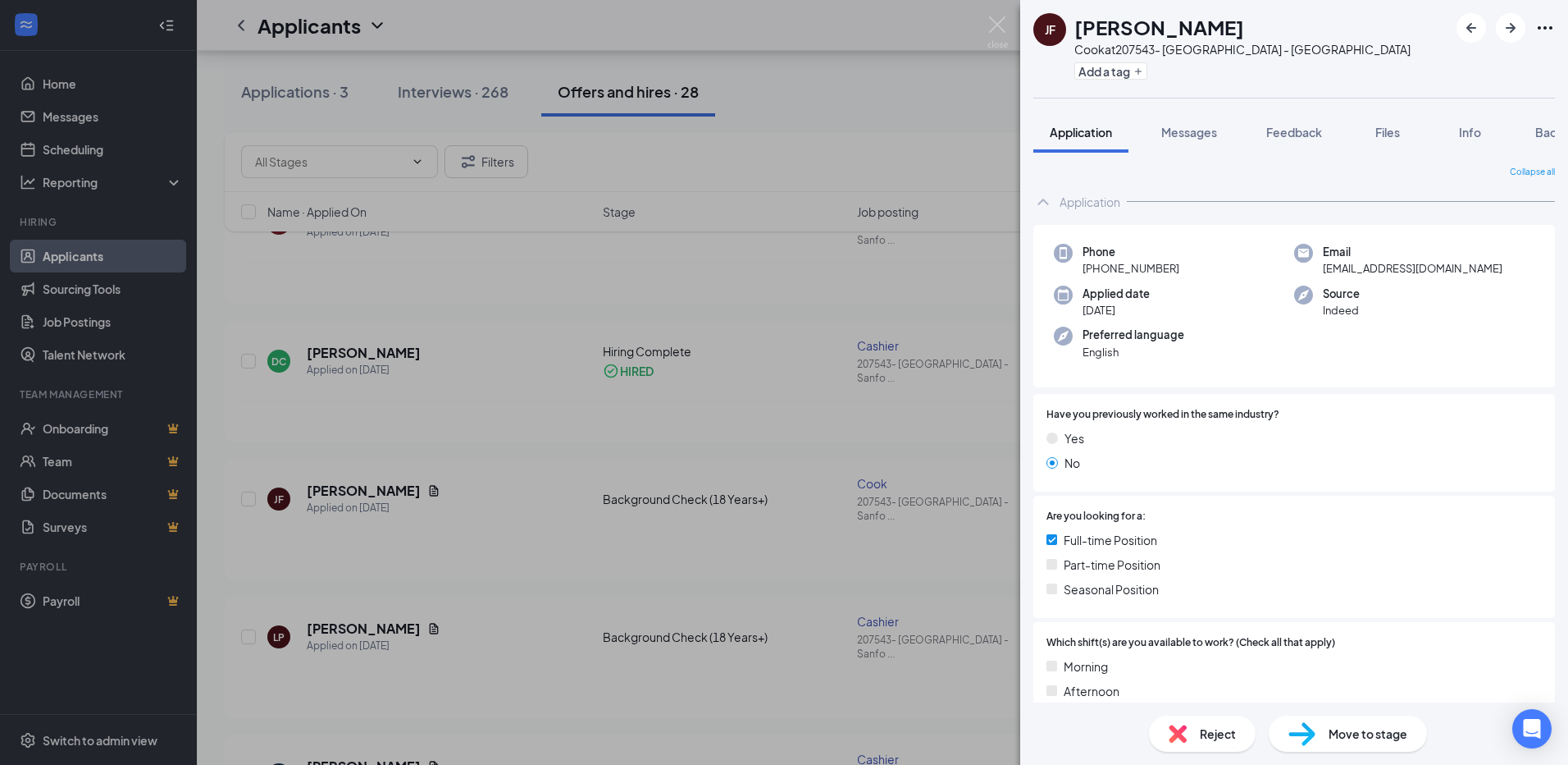
click at [981, 18] on div "[PERSON_NAME] [PERSON_NAME] [PERSON_NAME] at 207543- [GEOGRAPHIC_DATA] - [PERSO…" at bounding box center [784, 382] width 1568 height 765
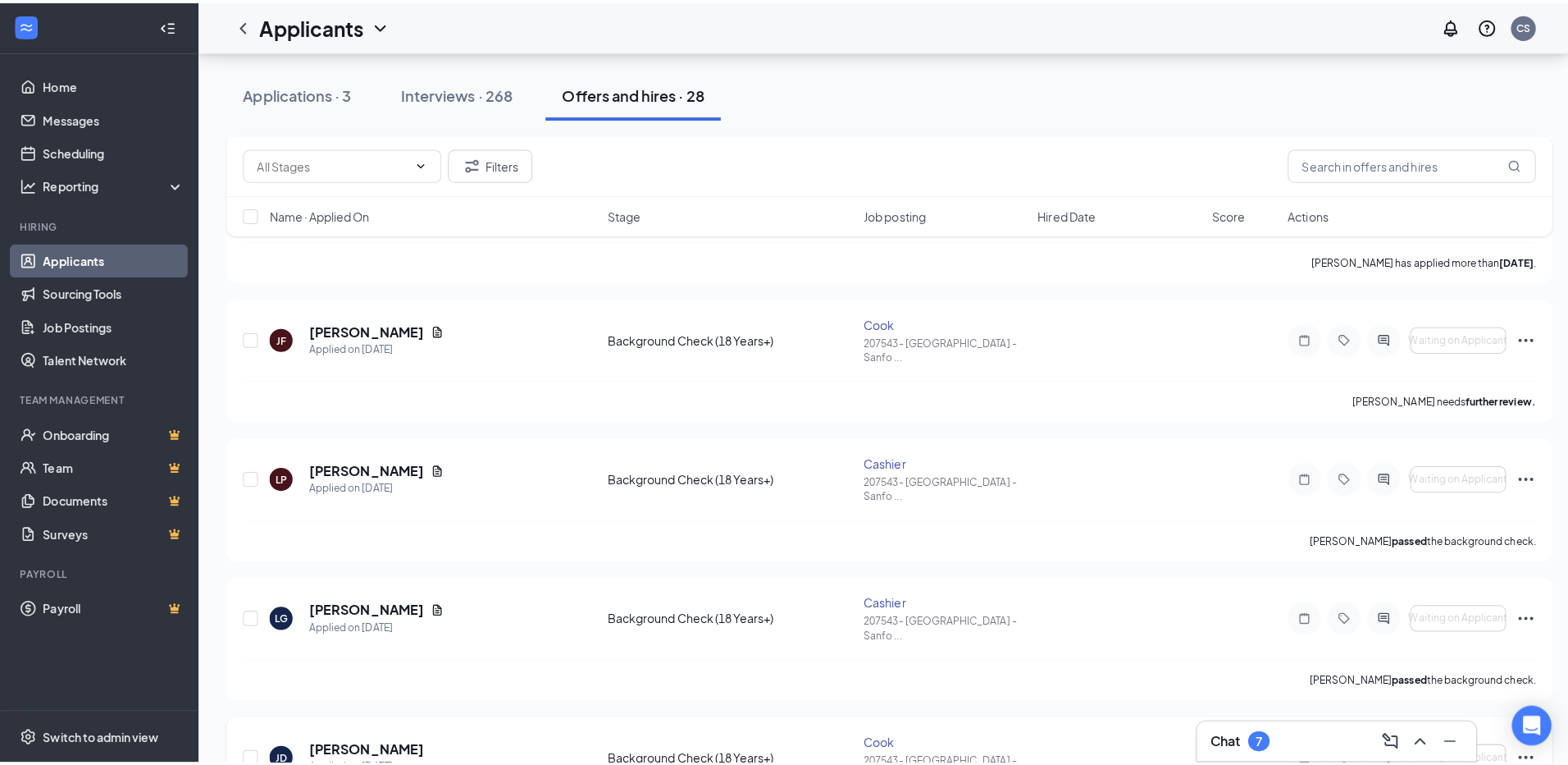
scroll to position [656, 0]
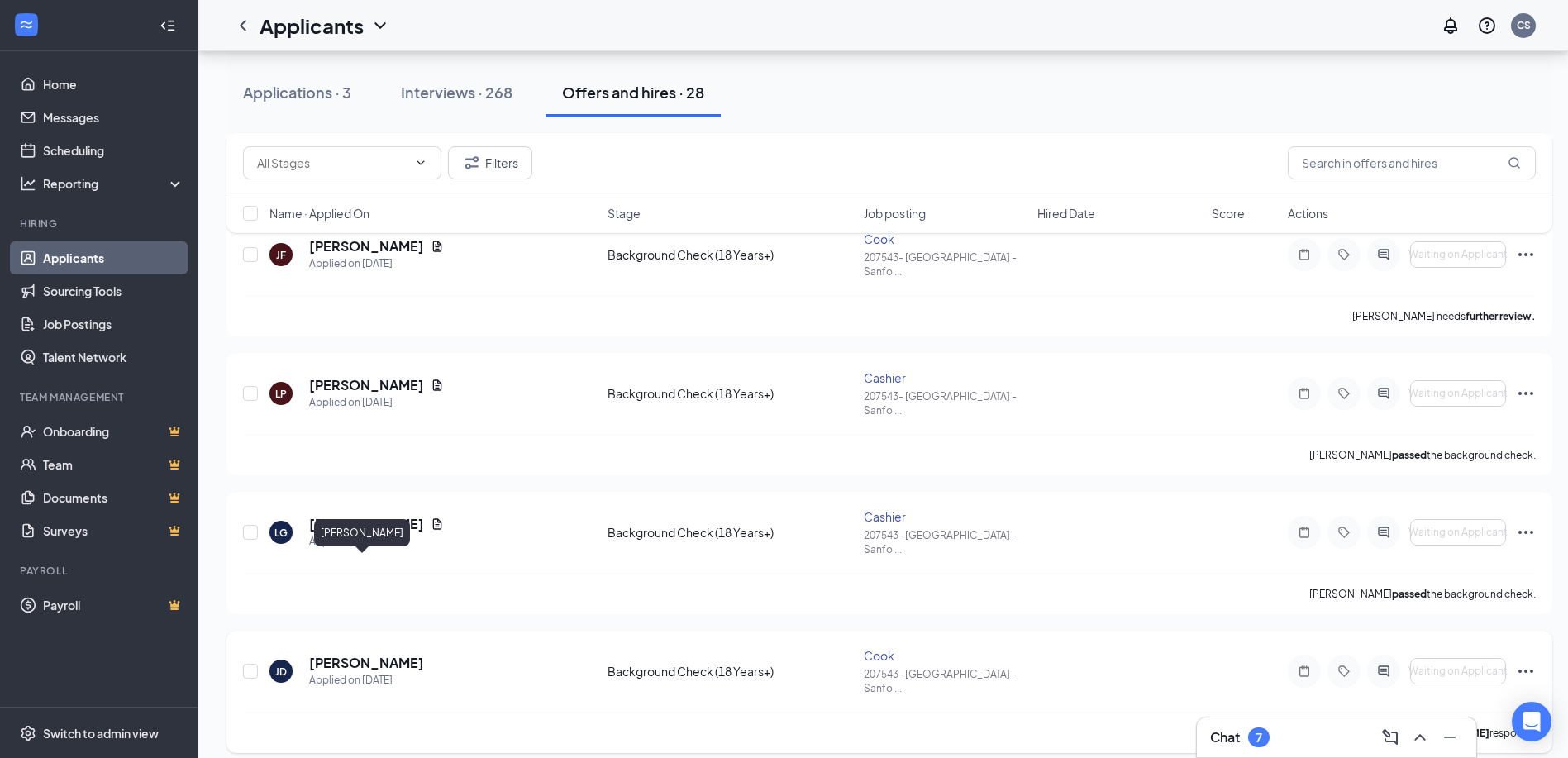
click at [392, 654] on h5 "[PERSON_NAME]" at bounding box center [366, 663] width 115 height 18
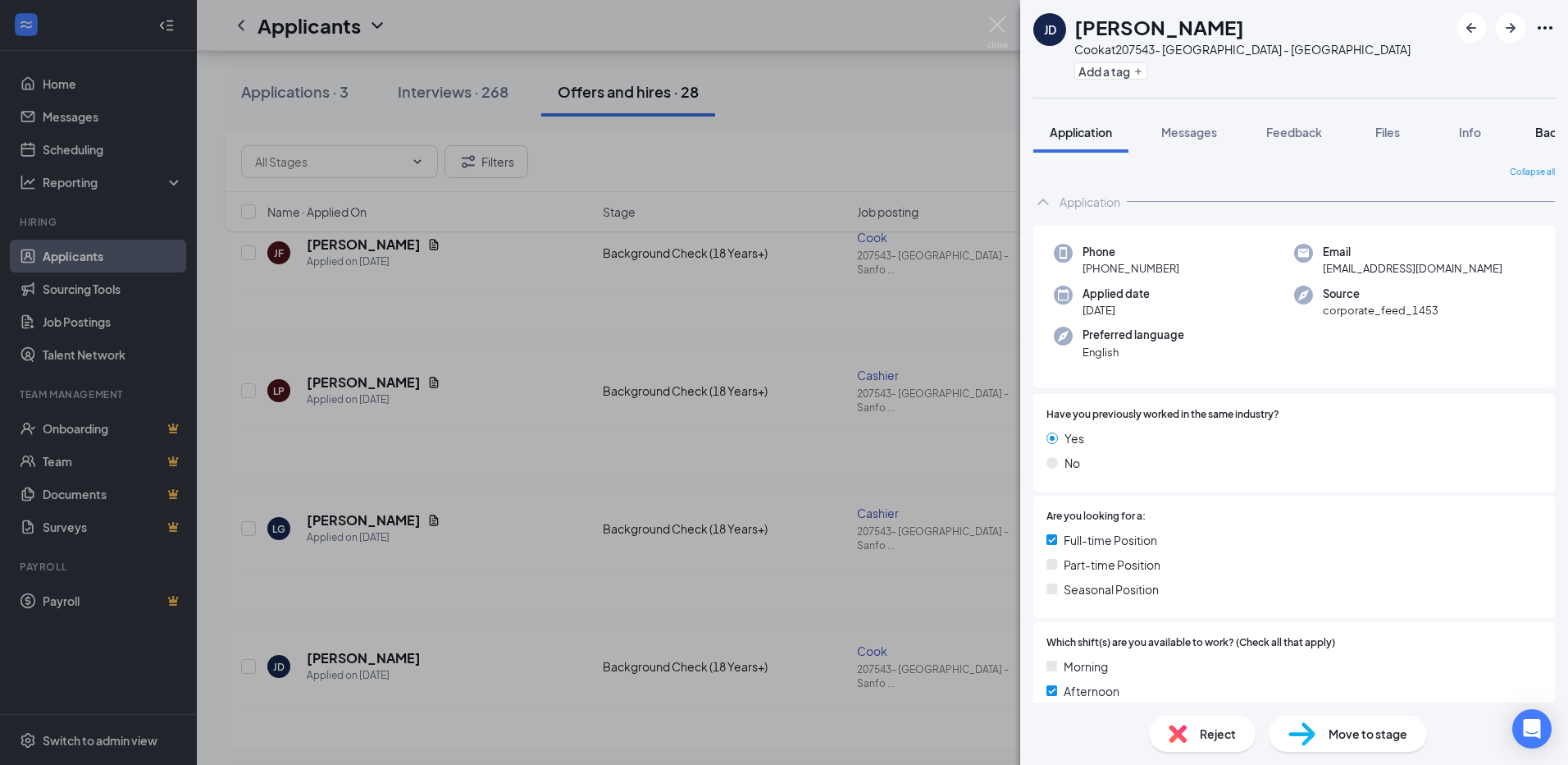
click at [1550, 125] on span "Background" at bounding box center [1569, 132] width 67 height 15
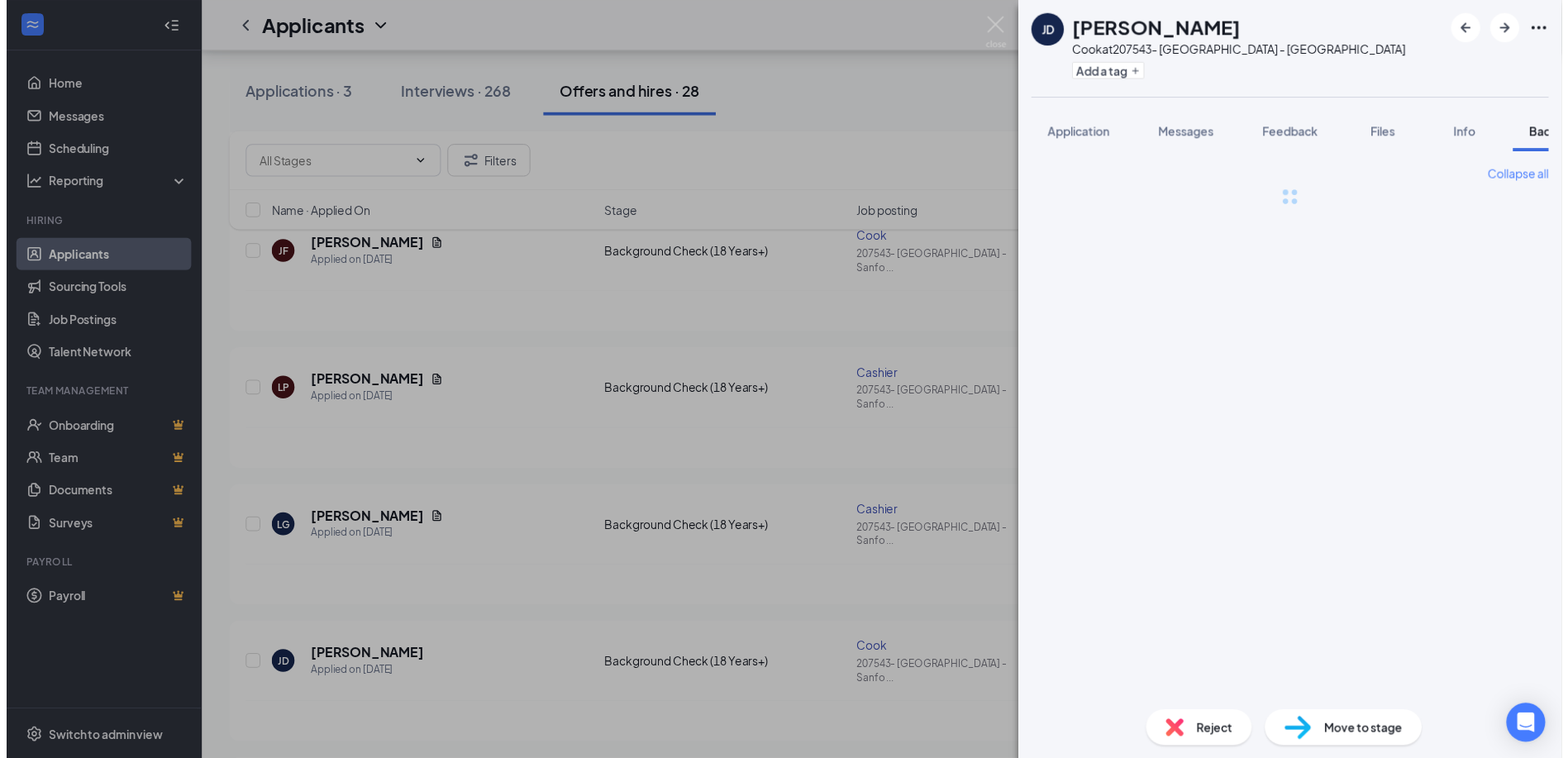
scroll to position [0, 64]
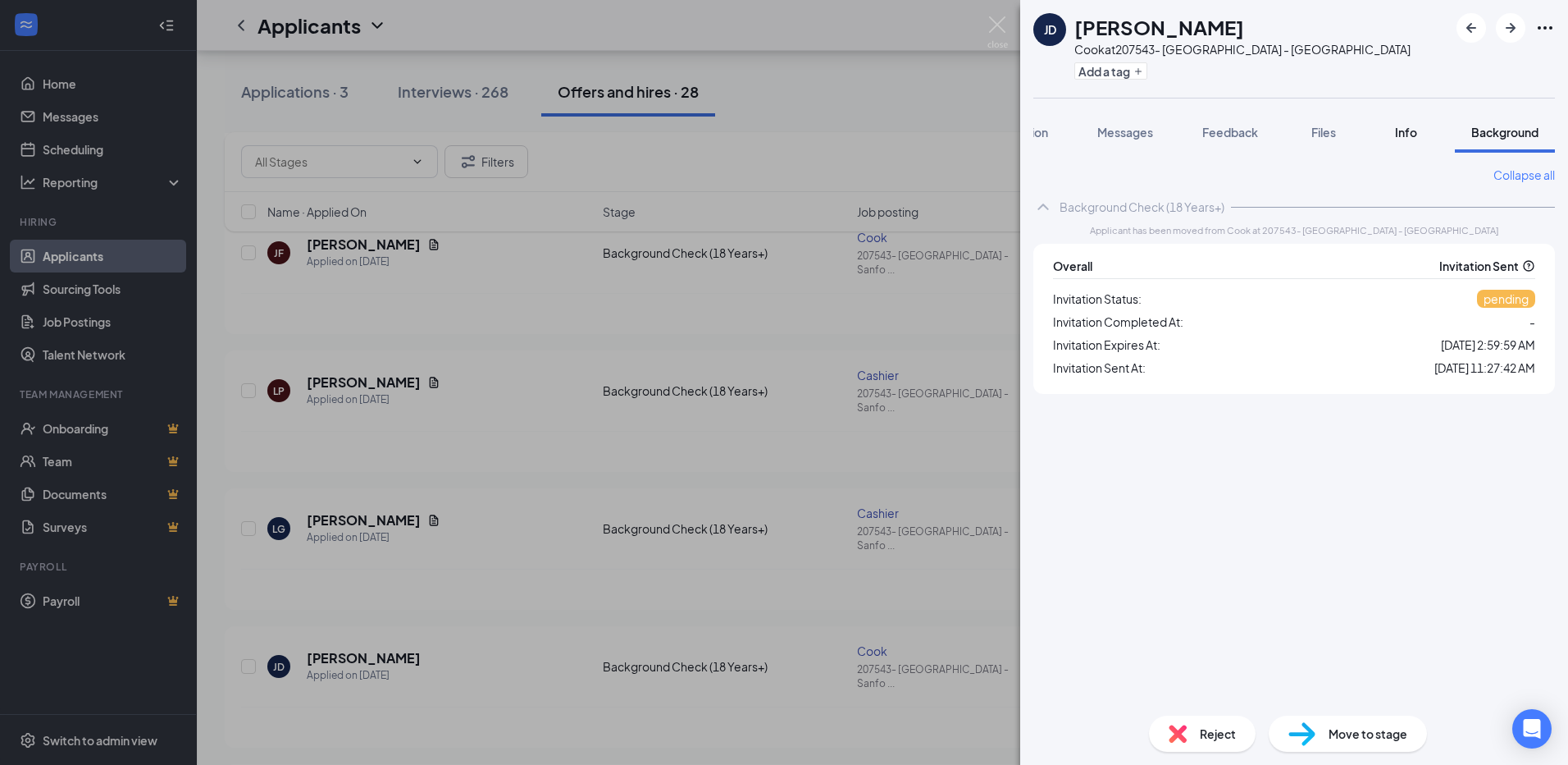
click at [1415, 138] on span "Info" at bounding box center [1405, 132] width 22 height 15
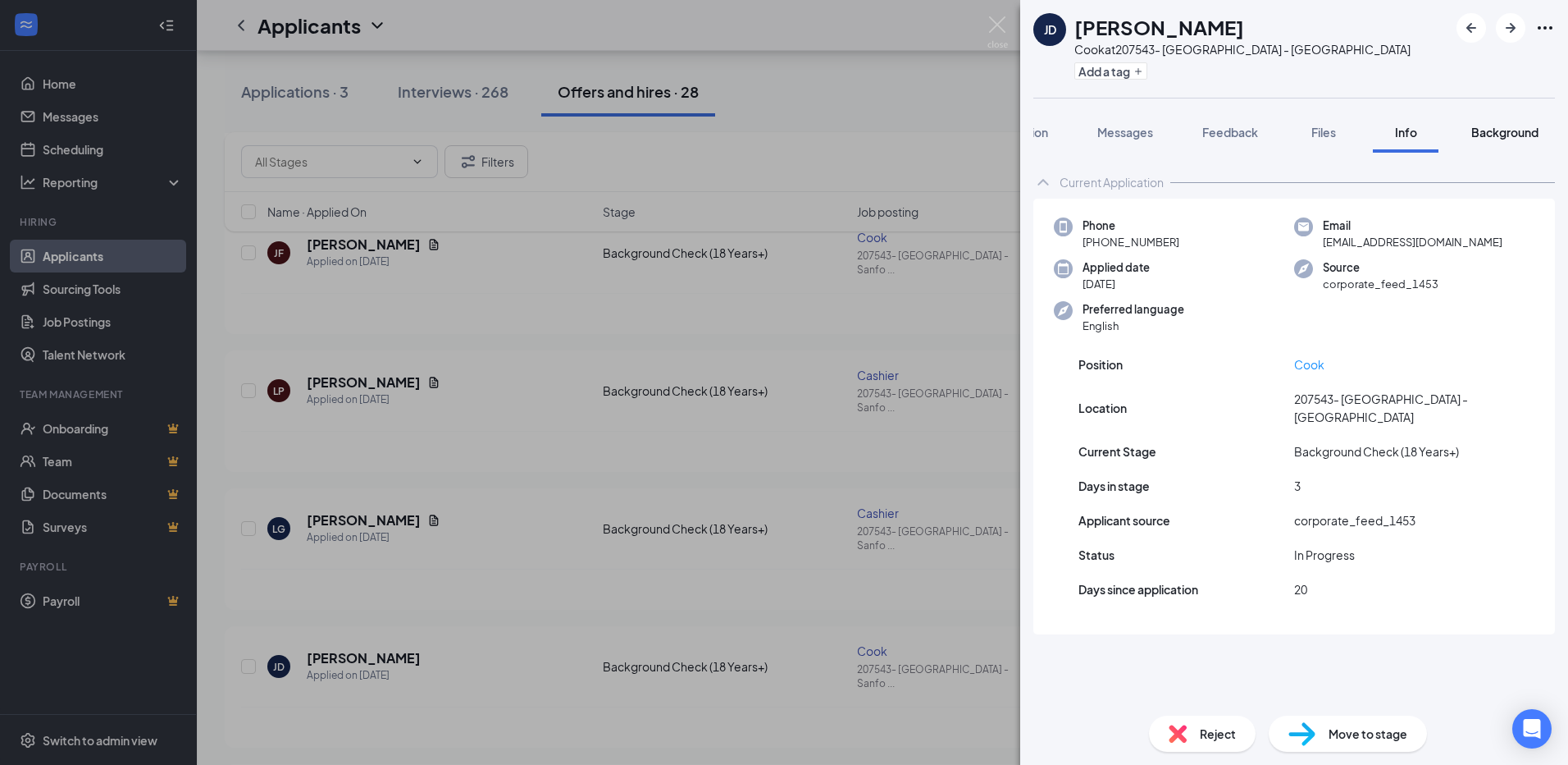
click at [1542, 128] on button "Background" at bounding box center [1505, 131] width 100 height 41
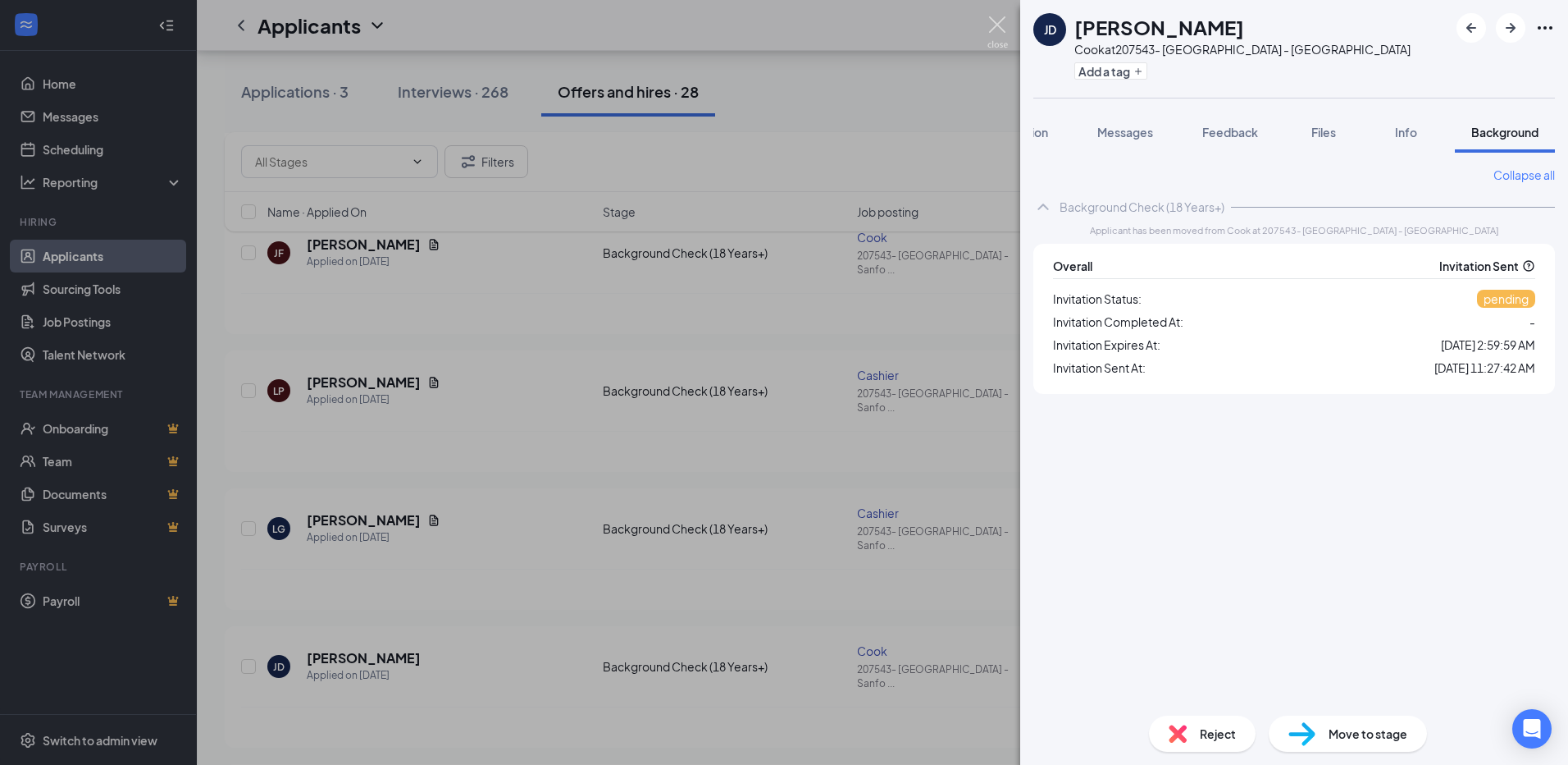
click at [999, 26] on img at bounding box center [997, 33] width 21 height 32
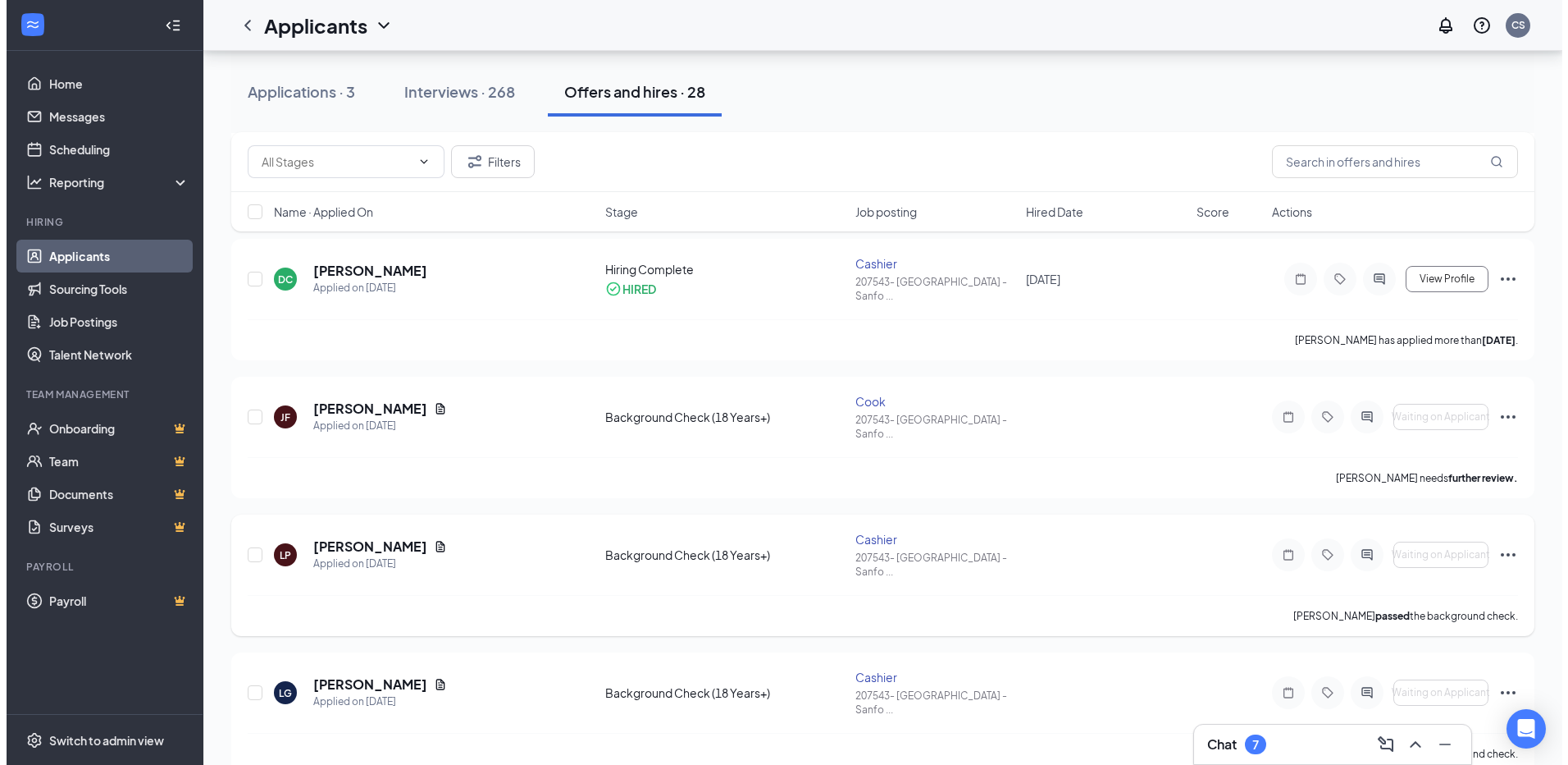
scroll to position [656, 0]
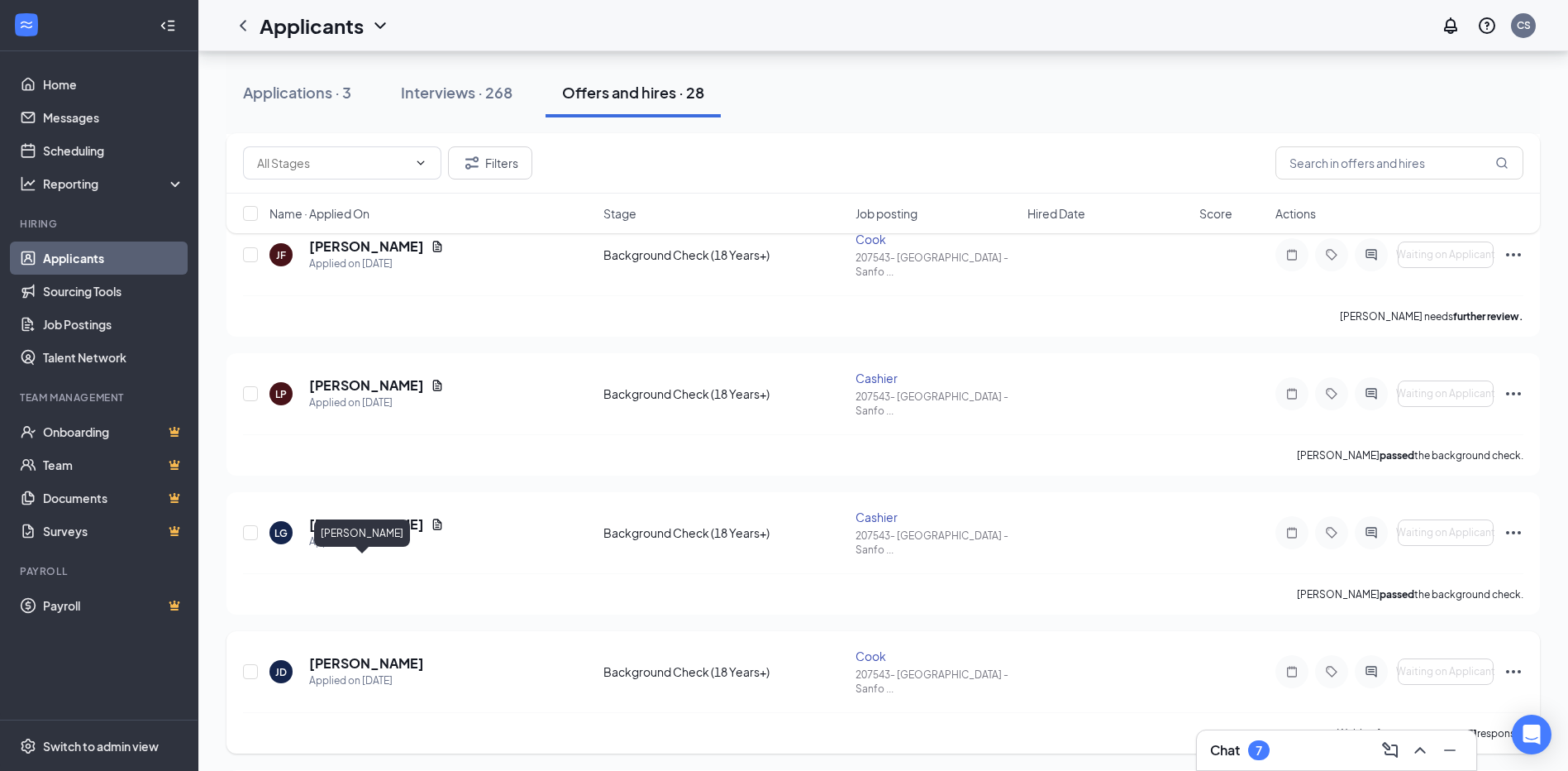
click at [377, 654] on h5 "[PERSON_NAME]" at bounding box center [366, 663] width 115 height 18
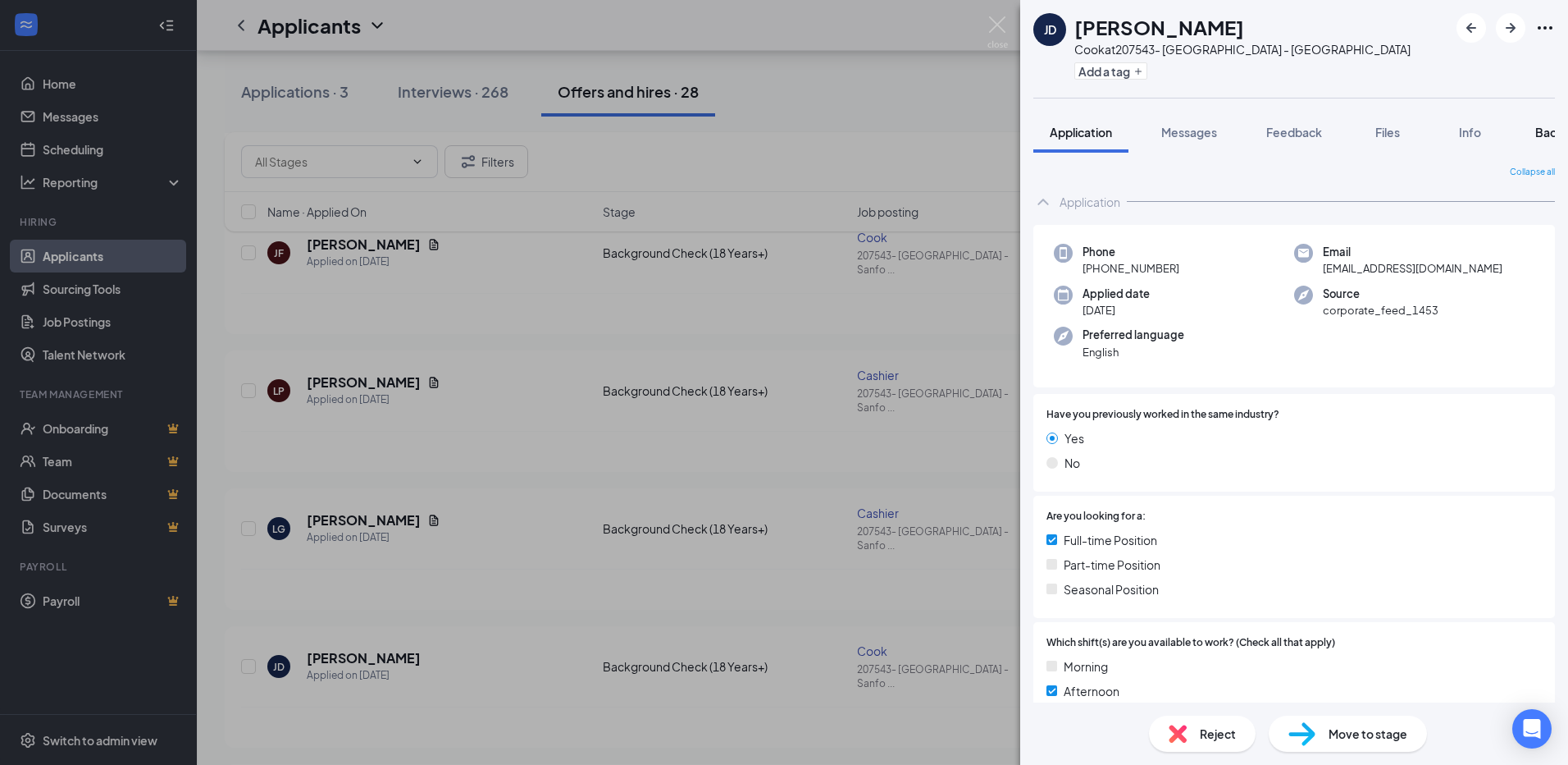
click at [1548, 131] on span "Background" at bounding box center [1569, 132] width 67 height 15
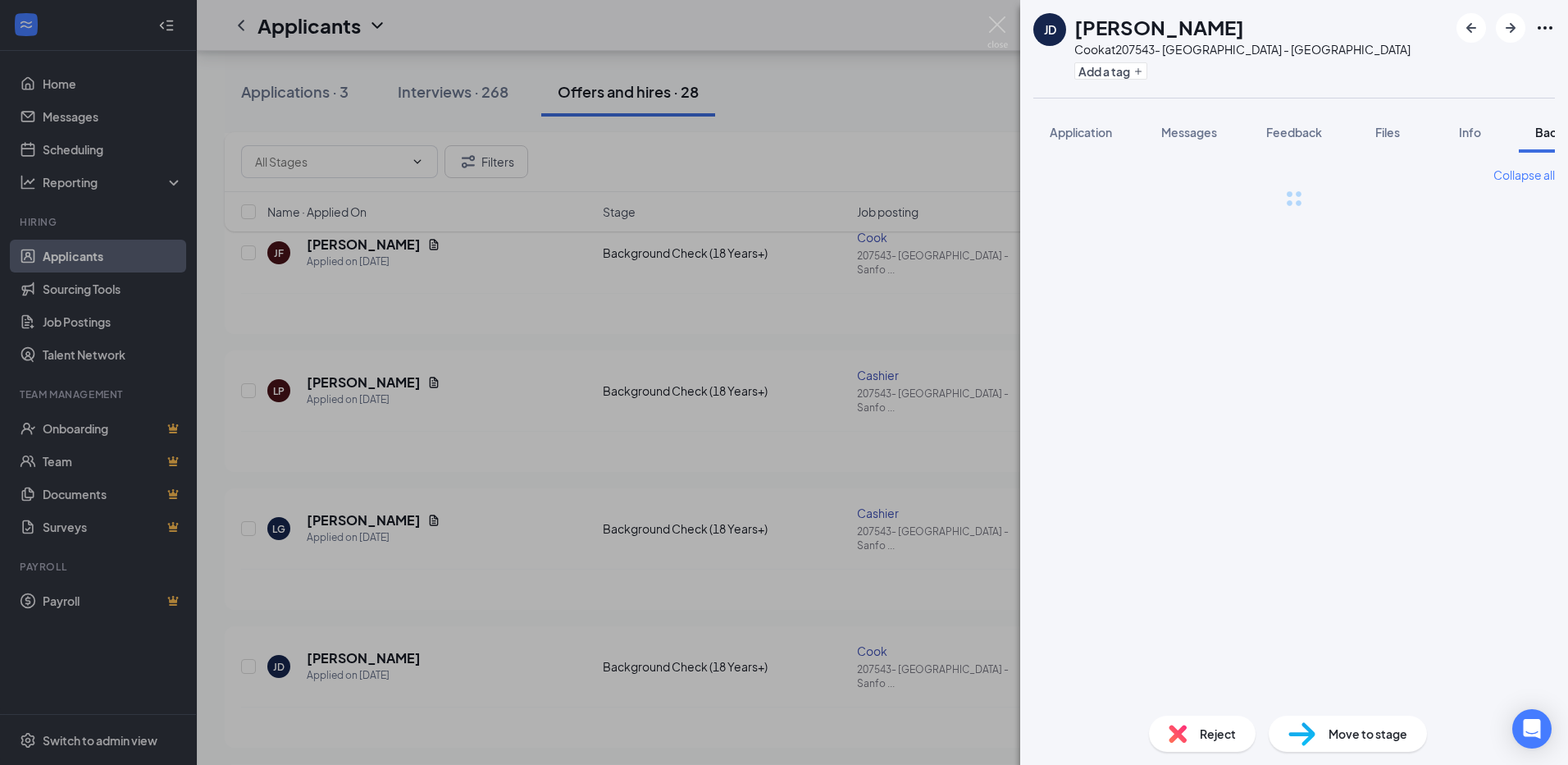
scroll to position [0, 63]
